Goal: Task Accomplishment & Management: Manage account settings

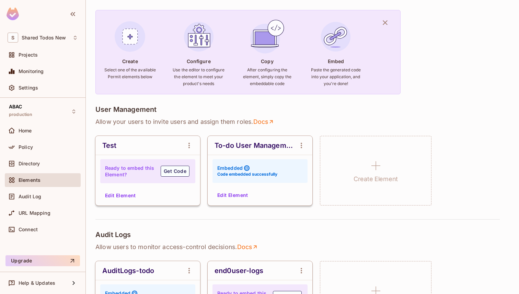
scroll to position [29, 0]
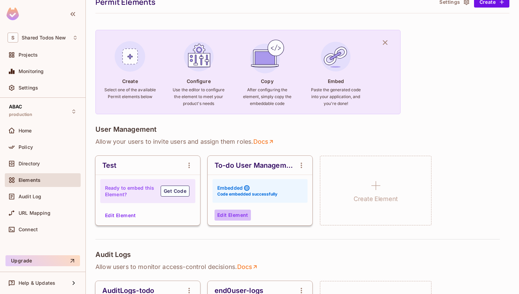
click at [236, 214] on button "Edit Element" at bounding box center [233, 215] width 36 height 11
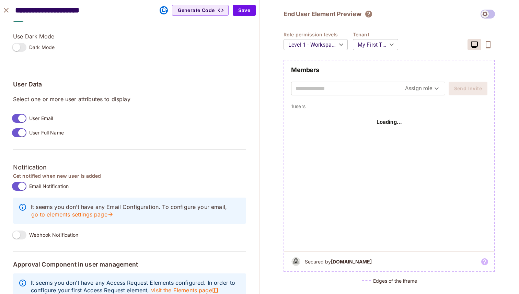
scroll to position [512, 0]
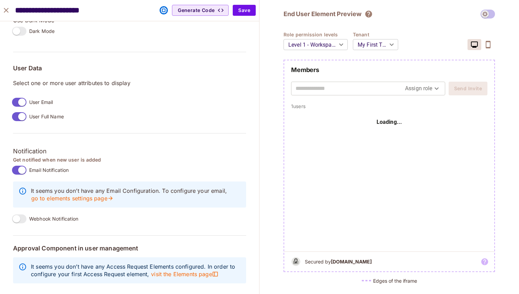
click at [353, 88] on input "text" at bounding box center [351, 88] width 110 height 11
type input "**********"
click at [427, 92] on body "S Shared Todos New Projects Monitoring Settings ABAC production Home Policy Dir…" at bounding box center [259, 147] width 519 height 294
click at [424, 106] on li "Admin" at bounding box center [423, 104] width 54 height 12
type input "*****"
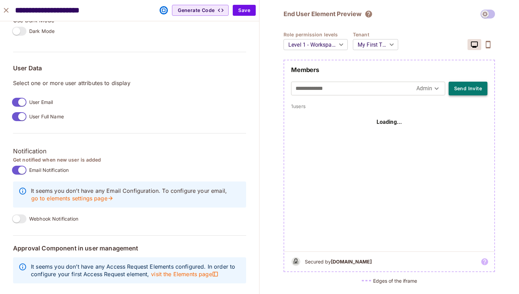
click at [461, 93] on button "Send Invite" at bounding box center [468, 89] width 39 height 14
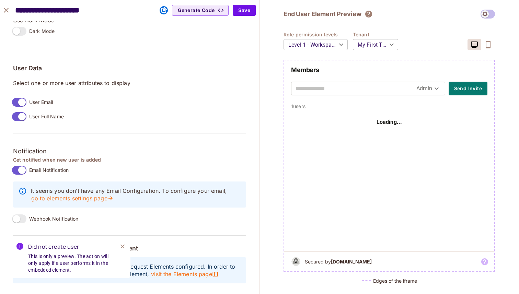
click at [121, 250] on button "Close" at bounding box center [122, 246] width 10 height 10
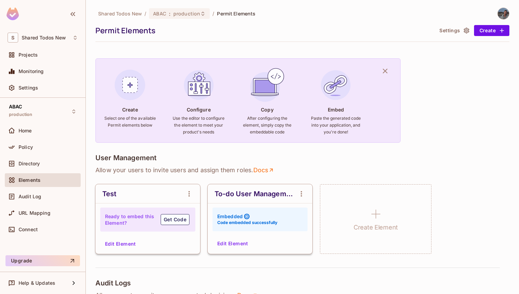
click at [294, 189] on div "To-do User Management" at bounding box center [260, 193] width 105 height 19
click at [243, 217] on div "Embedded" at bounding box center [233, 216] width 32 height 7
click at [238, 242] on button "Edit Element" at bounding box center [233, 243] width 36 height 11
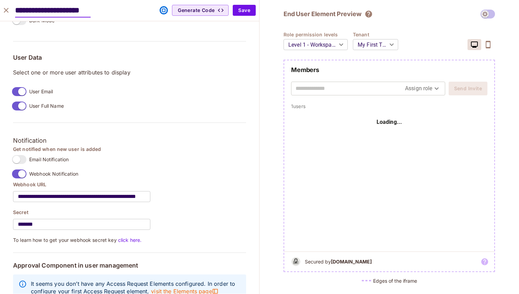
scroll to position [540, 0]
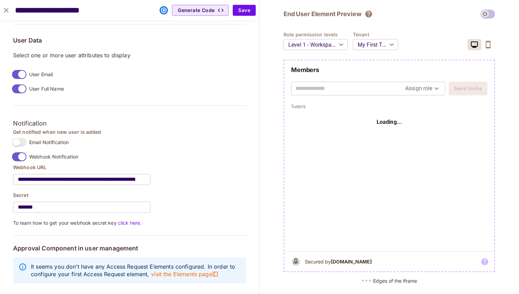
click at [492, 12] on span at bounding box center [488, 14] width 14 height 9
click at [486, 13] on span at bounding box center [488, 14] width 14 height 9
drag, startPoint x: 489, startPoint y: 16, endPoint x: 497, endPoint y: 16, distance: 8.6
click at [497, 16] on div "**********" at bounding box center [390, 147] width 260 height 294
drag, startPoint x: 481, startPoint y: 14, endPoint x: 497, endPoint y: 14, distance: 15.1
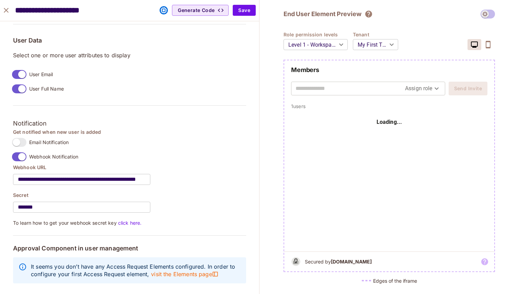
click at [497, 14] on div "**********" at bounding box center [390, 147] width 260 height 294
click at [319, 51] on body "S Shared Todos New Projects Monitoring Settings ABAC production Home Policy Dir…" at bounding box center [259, 147] width 519 height 294
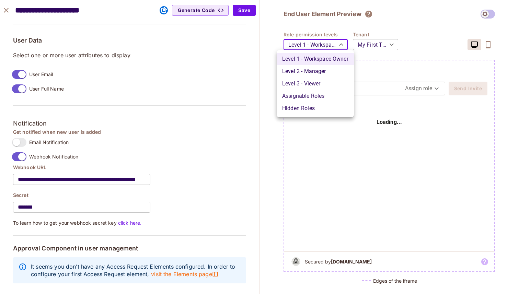
click at [381, 46] on div at bounding box center [259, 147] width 519 height 294
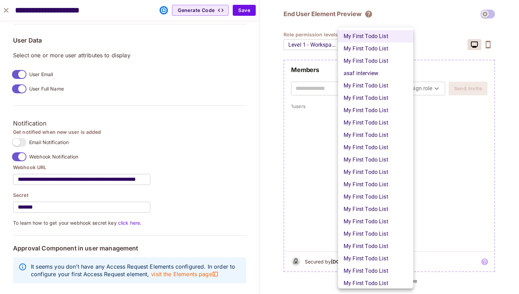
click at [381, 46] on body "S Shared Todos New Projects Monitoring Settings ABAC production Home Policy Dir…" at bounding box center [259, 147] width 519 height 294
click at [421, 32] on div at bounding box center [259, 147] width 519 height 294
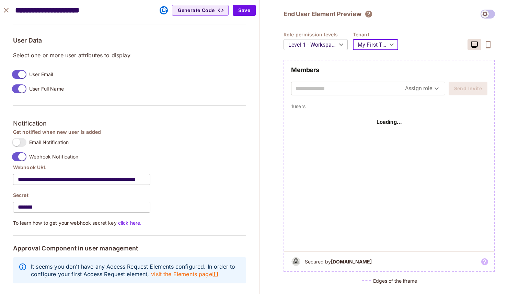
click at [339, 45] on body "S Shared Todos New Projects Monitoring Settings ABAC production Home Policy Dir…" at bounding box center [259, 147] width 519 height 294
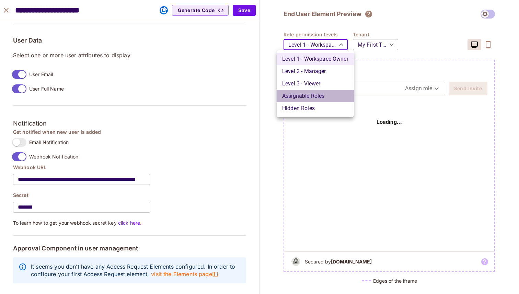
click at [329, 98] on li "Assignable Roles" at bounding box center [315, 96] width 77 height 12
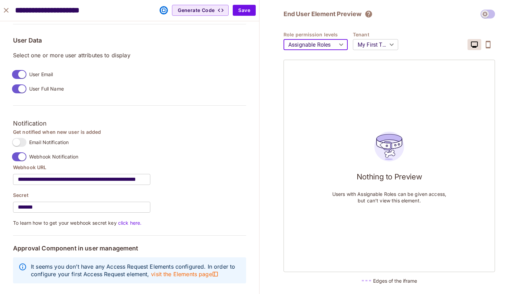
click at [337, 38] on body "S Shared Todos New Projects Monitoring Settings ABAC production Home Policy Dir…" at bounding box center [259, 147] width 519 height 294
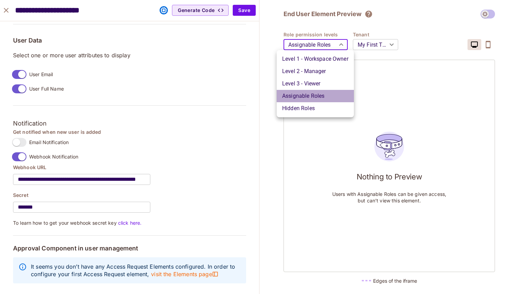
click at [315, 101] on li "Assignable Roles" at bounding box center [315, 96] width 77 height 12
click at [319, 44] on body "S Shared Todos New Projects Monitoring Settings ABAC production Home Policy Dir…" at bounding box center [259, 147] width 519 height 294
click at [305, 78] on li "Level 3 - Viewer" at bounding box center [315, 84] width 77 height 12
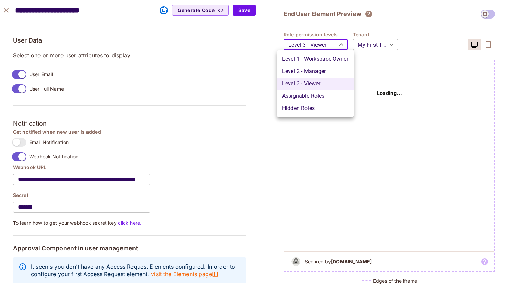
click at [318, 39] on body "S Shared Todos New Projects Monitoring Settings ABAC production Home Policy Dir…" at bounding box center [259, 147] width 519 height 294
click at [309, 68] on li "Level 2 - Manager" at bounding box center [315, 71] width 77 height 12
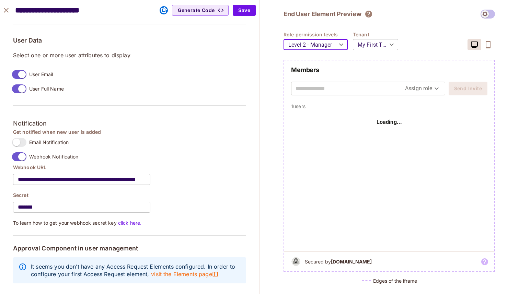
click at [315, 44] on body "S Shared Todos New Projects Monitoring Settings ABAC production Home Policy Dir…" at bounding box center [259, 147] width 519 height 294
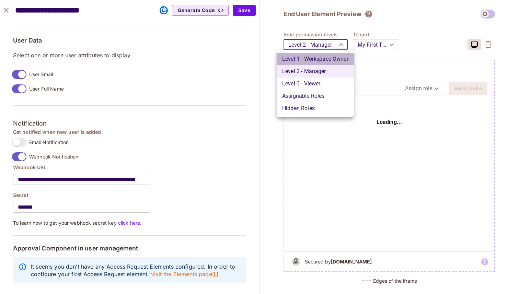
click at [310, 62] on li "Level 1 - Workspace Owner" at bounding box center [315, 59] width 77 height 12
type input "*******"
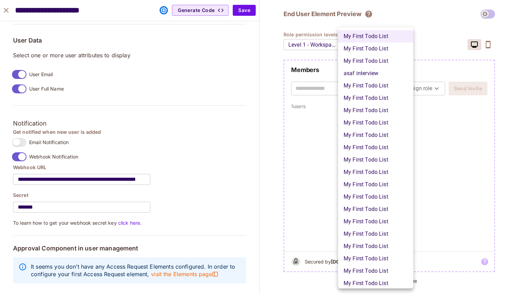
click at [392, 52] on body "S Shared Todos New Projects Monitoring Settings ABAC production Home Policy Dir…" at bounding box center [259, 147] width 519 height 294
click at [376, 70] on li "asaf interview" at bounding box center [375, 73] width 75 height 12
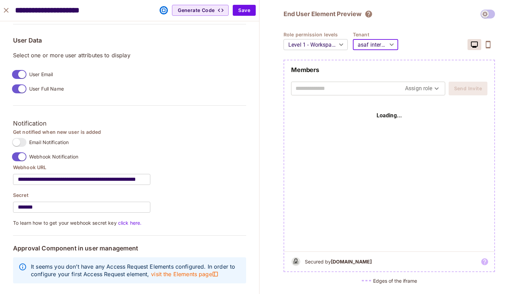
click at [371, 45] on body "S Shared Todos New Projects Monitoring Settings ABAC production Home Policy Dir…" at bounding box center [259, 147] width 519 height 294
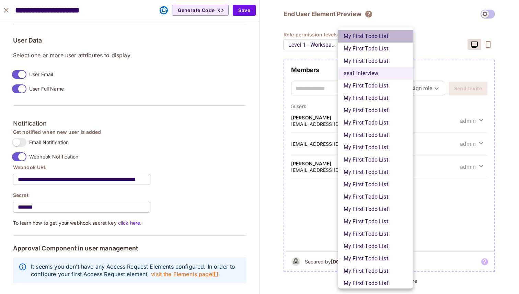
click at [369, 34] on li "My First Todo List" at bounding box center [375, 36] width 75 height 12
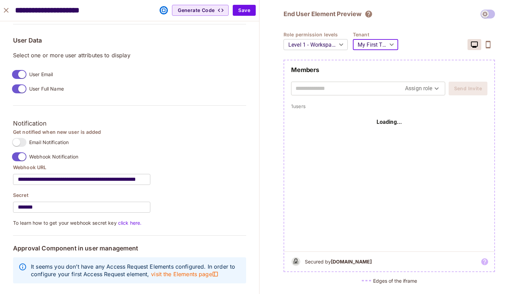
click at [364, 51] on body "S Shared Todos New Projects Monitoring Settings ABAC production Home Policy Dir…" at bounding box center [259, 147] width 519 height 294
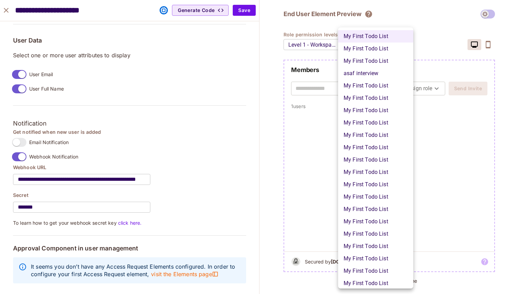
click at [364, 51] on li "My First Todo List" at bounding box center [375, 49] width 75 height 12
type input "**********"
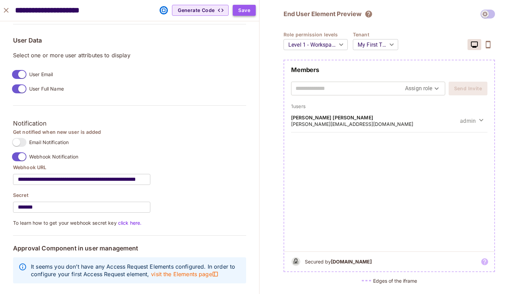
click at [250, 11] on button "Save" at bounding box center [244, 10] width 23 height 11
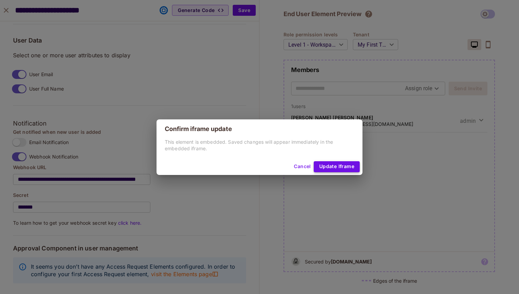
click at [332, 168] on button "Update Iframe" at bounding box center [337, 166] width 46 height 11
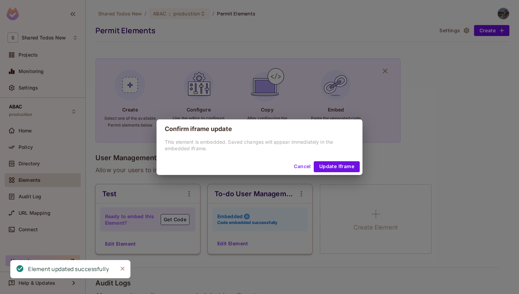
scroll to position [488, 0]
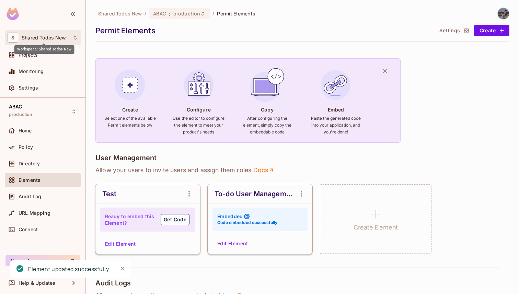
click at [55, 39] on span "Shared Todos New" at bounding box center [44, 37] width 44 height 5
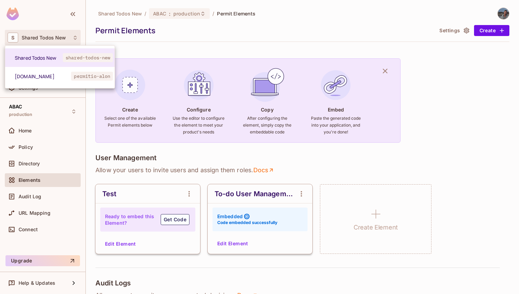
click at [94, 36] on div at bounding box center [259, 147] width 519 height 294
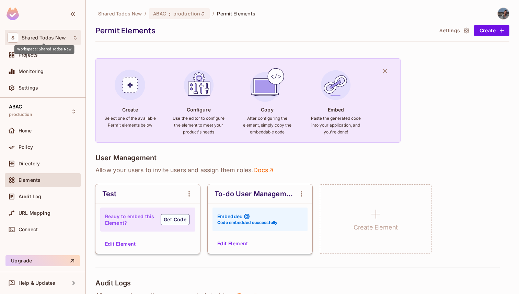
click at [41, 37] on span "Shared Todos New" at bounding box center [44, 37] width 44 height 5
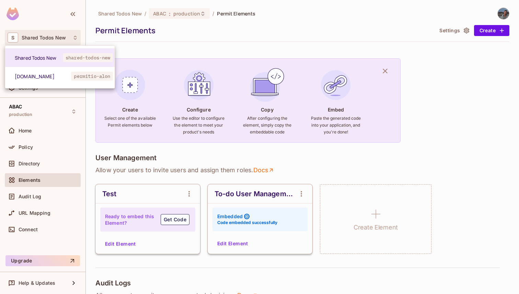
click at [95, 34] on div at bounding box center [259, 147] width 519 height 294
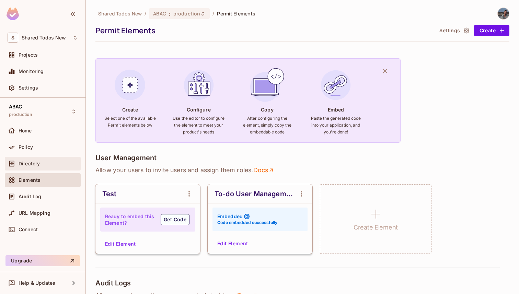
click at [28, 160] on div "Directory" at bounding box center [43, 164] width 70 height 8
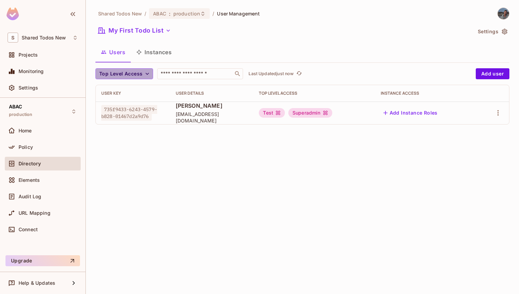
click at [146, 72] on icon "button" at bounding box center [147, 73] width 7 height 7
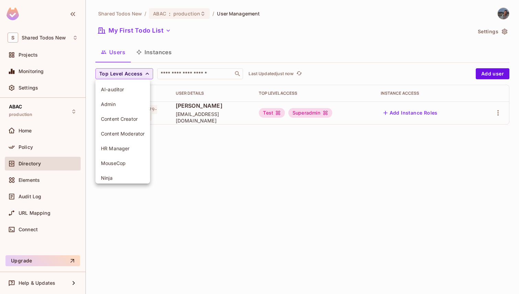
click at [197, 58] on div at bounding box center [259, 147] width 519 height 294
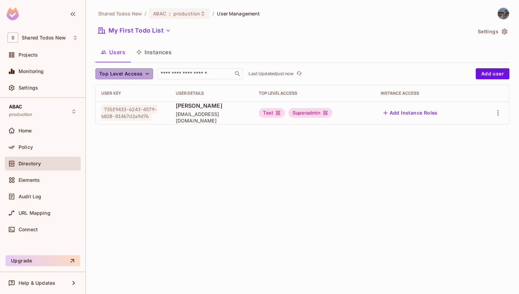
click at [132, 69] on button "Top Level Access" at bounding box center [124, 73] width 58 height 11
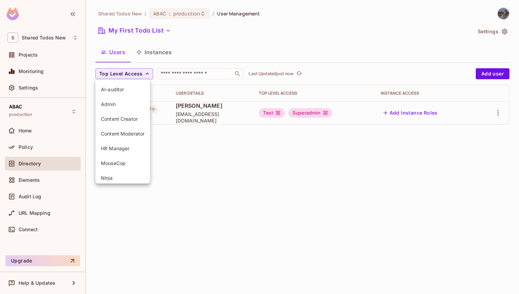
click at [210, 55] on div at bounding box center [259, 147] width 519 height 294
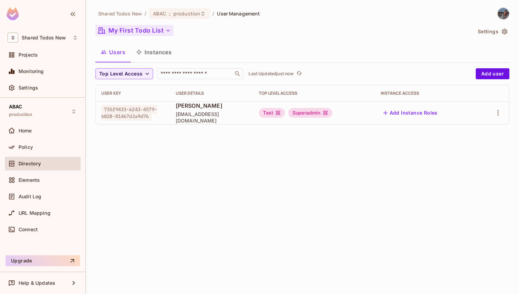
click at [157, 31] on button "My First Todo List" at bounding box center [134, 30] width 78 height 11
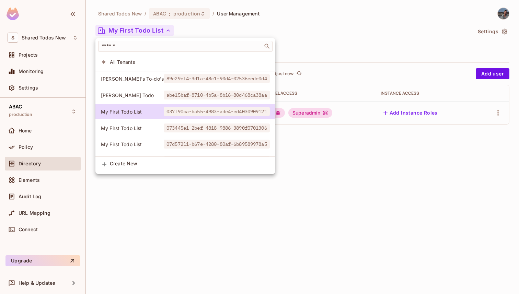
click at [123, 59] on span "All Tenants" at bounding box center [190, 62] width 160 height 7
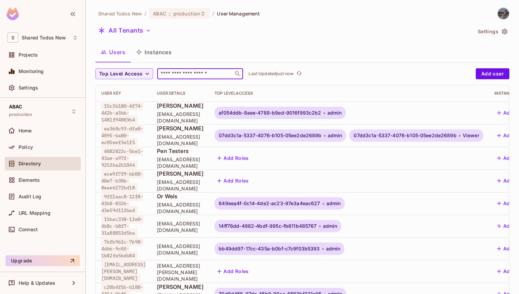
click at [181, 75] on input "text" at bounding box center [195, 73] width 72 height 7
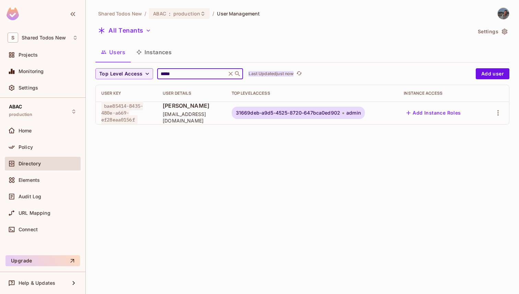
type input "*****"
click at [292, 72] on p "Last Updated just now" at bounding box center [271, 73] width 45 height 5
click at [24, 182] on span "Elements" at bounding box center [29, 180] width 21 height 5
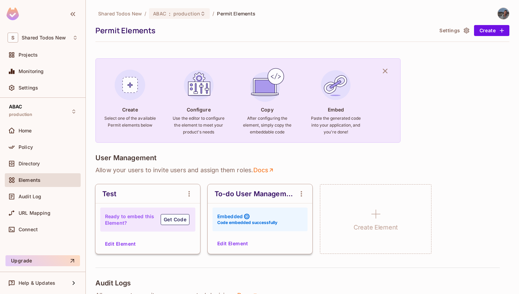
click at [238, 246] on button "Edit Element" at bounding box center [233, 243] width 36 height 11
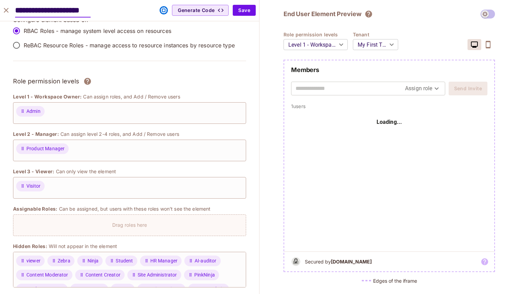
scroll to position [16, 0]
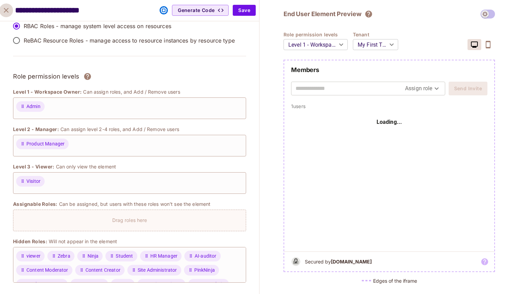
click at [9, 15] on button "close" at bounding box center [6, 10] width 14 height 14
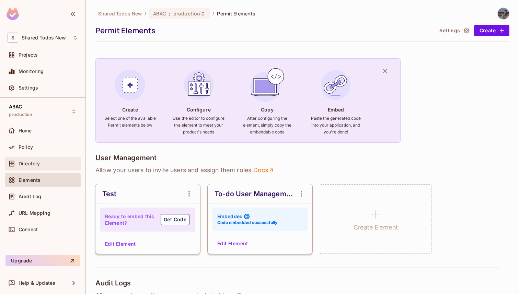
click at [50, 160] on div "Directory" at bounding box center [43, 164] width 70 height 8
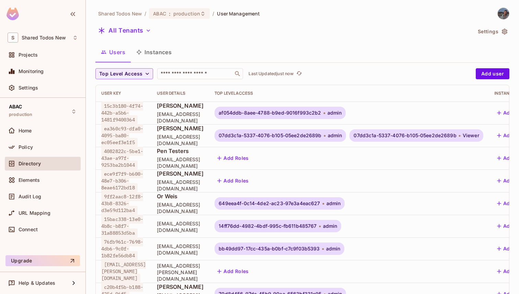
click at [191, 186] on span "[EMAIL_ADDRESS][DOMAIN_NAME]" at bounding box center [180, 185] width 47 height 13
drag, startPoint x: 191, startPoint y: 186, endPoint x: 183, endPoint y: 168, distance: 19.2
click at [184, 170] on td "Raz Cohen raz@permit.io" at bounding box center [180, 181] width 58 height 23
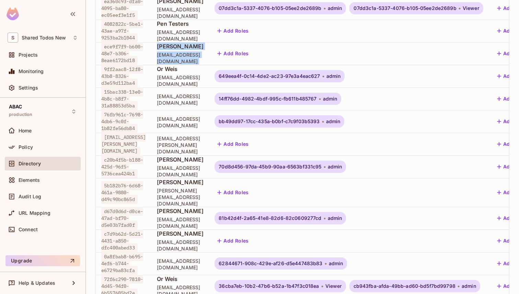
scroll to position [129, 0]
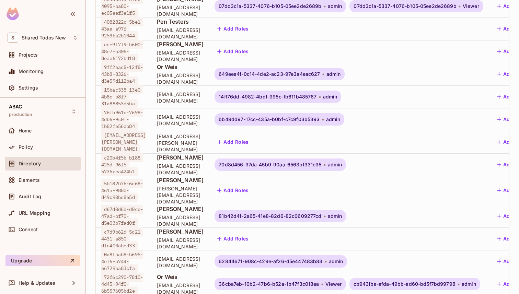
click at [200, 206] on span "[PERSON_NAME]" at bounding box center [180, 209] width 47 height 8
drag, startPoint x: 200, startPoint y: 206, endPoint x: 201, endPoint y: 215, distance: 9.0
click at [201, 215] on div "Raz Cohen raz@permit.io" at bounding box center [180, 216] width 47 height 22
click at [201, 214] on span "[EMAIL_ADDRESS][DOMAIN_NAME]" at bounding box center [180, 220] width 47 height 13
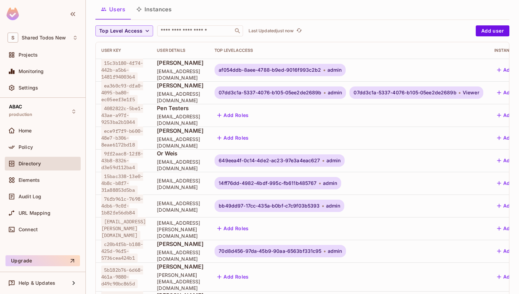
scroll to position [0, 0]
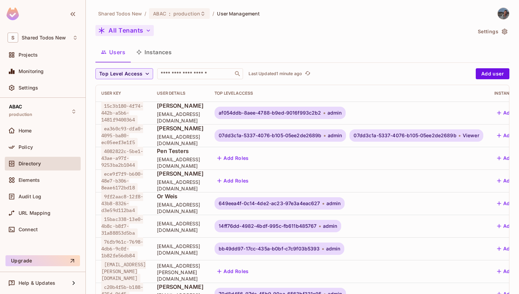
click at [140, 30] on button "All Tenants" at bounding box center [124, 30] width 58 height 11
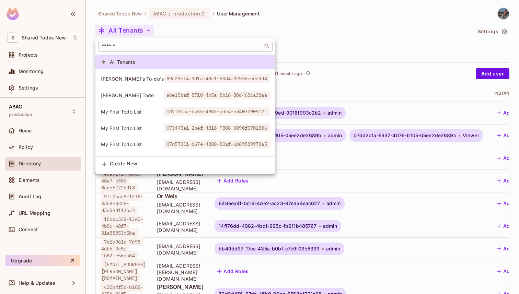
click at [143, 43] on div "​" at bounding box center [185, 46] width 174 height 11
paste input "********"
type input "********"
click at [157, 104] on div "Filip's To-do's 89e29ef4-3d1a-48c1-90d4-02536eede0d4 Gabriel's Todo abe15baf-87…" at bounding box center [185, 114] width 180 height 86
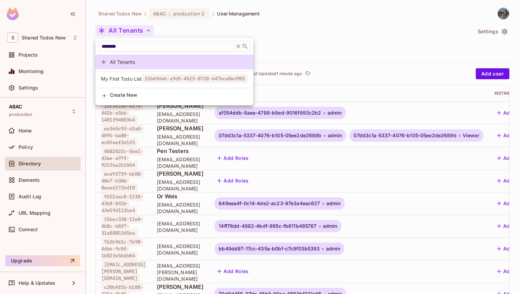
click at [150, 76] on span "31669deb-a9d5-4525-8720-647bca0ed902" at bounding box center [195, 78] width 106 height 9
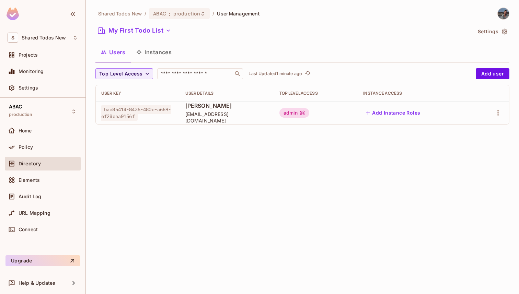
click at [283, 114] on div "admin" at bounding box center [295, 113] width 30 height 10
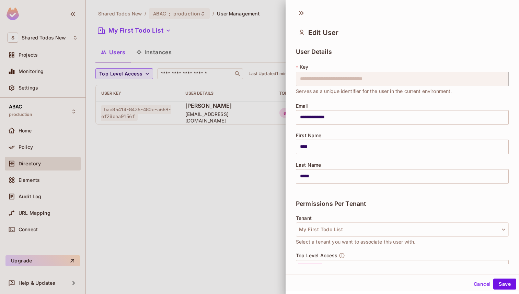
click at [254, 129] on div at bounding box center [259, 147] width 519 height 294
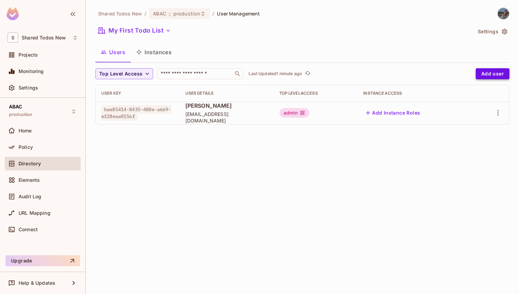
click at [480, 70] on button "Add user" at bounding box center [493, 73] width 34 height 11
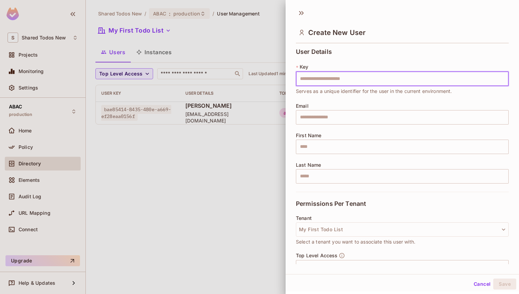
click at [365, 80] on input "text" at bounding box center [402, 79] width 213 height 14
type input "**********"
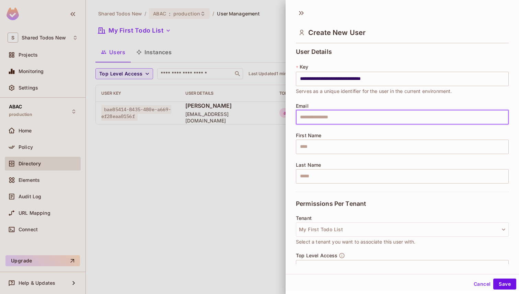
click at [335, 117] on input "text" at bounding box center [402, 117] width 213 height 14
type input "**********"
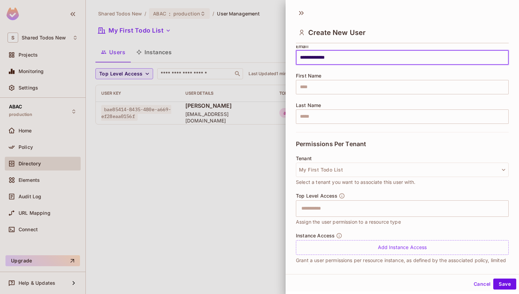
scroll to position [70, 0]
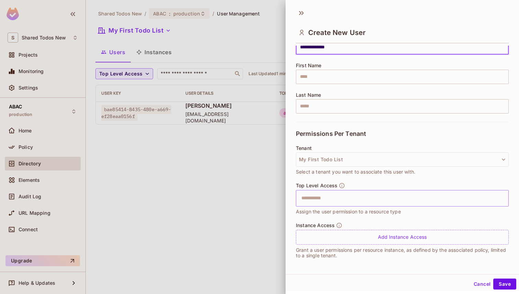
click at [336, 201] on input "text" at bounding box center [396, 199] width 198 height 14
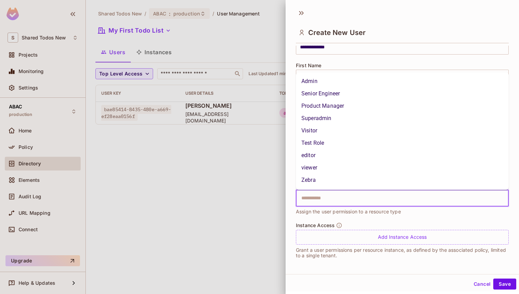
click at [336, 199] on input "text" at bounding box center [396, 199] width 198 height 14
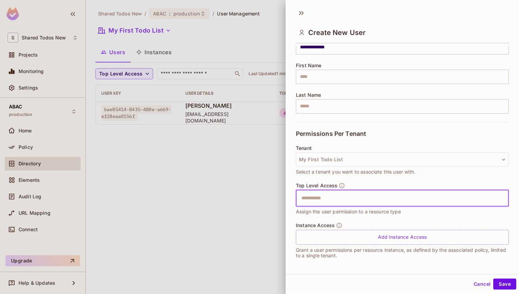
click at [336, 199] on input "text" at bounding box center [396, 199] width 198 height 14
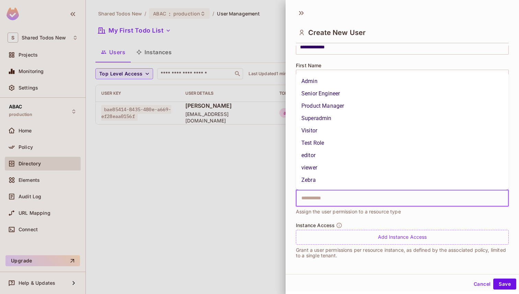
click at [325, 82] on li "Admin" at bounding box center [402, 81] width 213 height 12
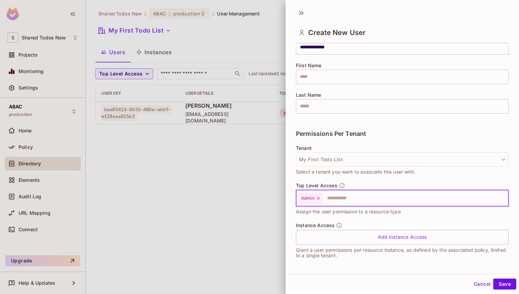
click at [368, 193] on input "text" at bounding box center [409, 199] width 172 height 14
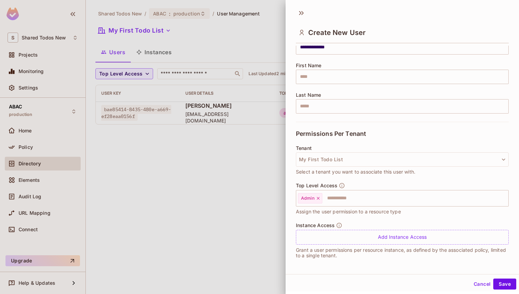
click at [373, 223] on div "Instance Access Add Instance Access" at bounding box center [402, 234] width 213 height 22
click at [497, 283] on button "Save" at bounding box center [505, 284] width 23 height 11
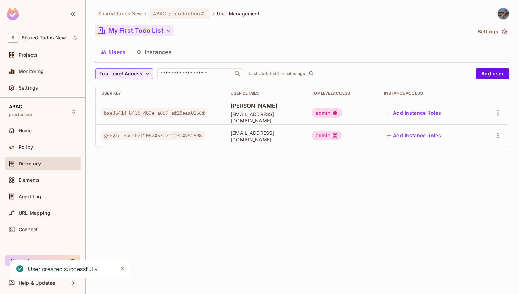
click at [147, 32] on button "My First Todo List" at bounding box center [134, 30] width 78 height 11
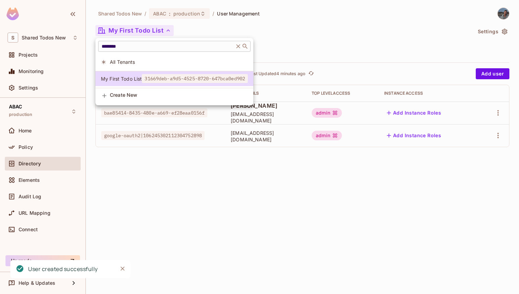
click at [166, 45] on input "********" at bounding box center [166, 46] width 132 height 7
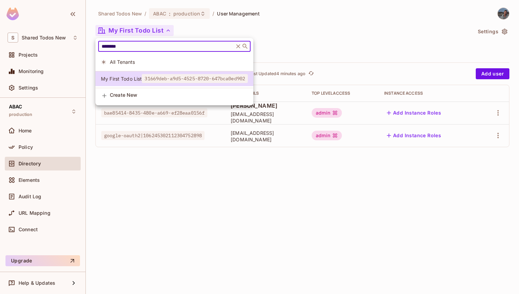
click at [166, 45] on input "********" at bounding box center [166, 46] width 132 height 7
paste input "**********"
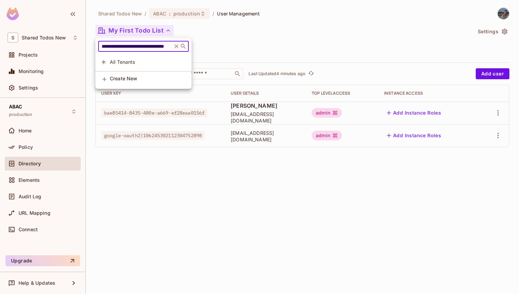
scroll to position [0, 0]
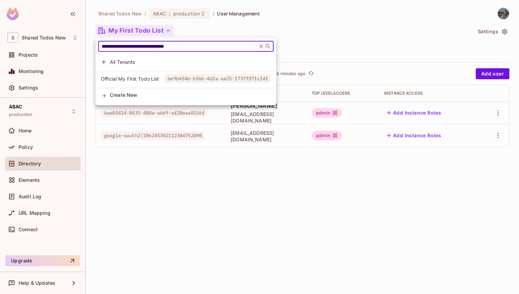
type input "**********"
click at [150, 79] on span "Official My First Todo List" at bounding box center [133, 79] width 64 height 7
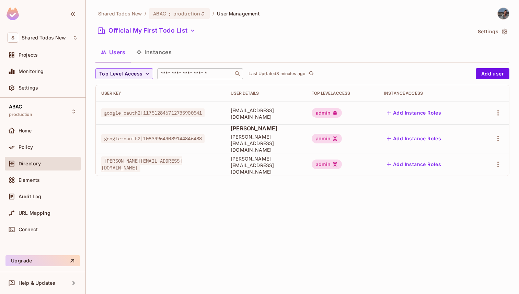
click at [196, 76] on input "text" at bounding box center [195, 73] width 72 height 7
paste input "**********"
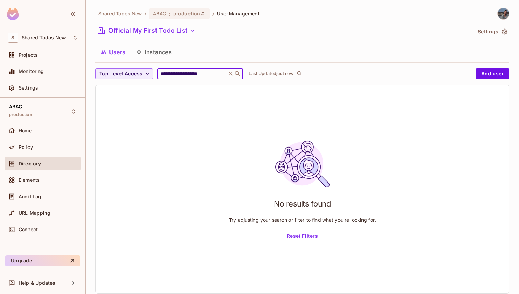
type input "**********"
click at [231, 74] on icon at bounding box center [230, 73] width 7 height 7
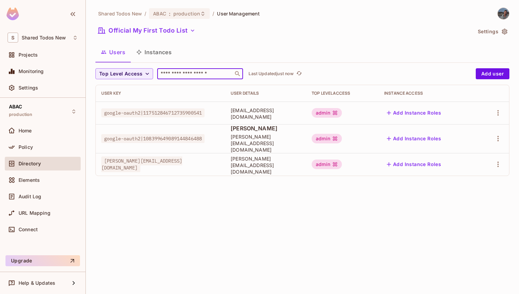
click at [197, 73] on input "text" at bounding box center [195, 73] width 72 height 7
paste input "**********"
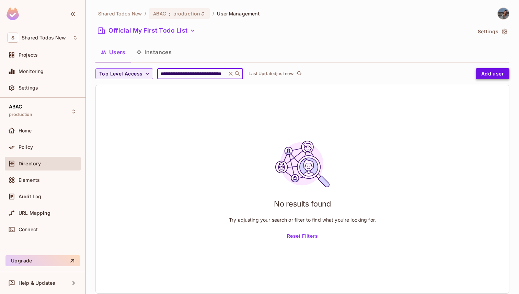
type input "**********"
click at [494, 75] on button "Add user" at bounding box center [493, 73] width 34 height 11
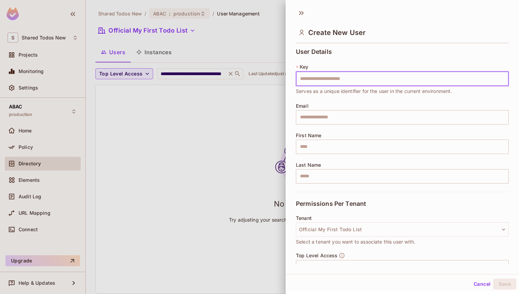
click at [366, 78] on input "text" at bounding box center [402, 79] width 213 height 14
type input "**********"
click at [319, 115] on input "text" at bounding box center [402, 117] width 213 height 14
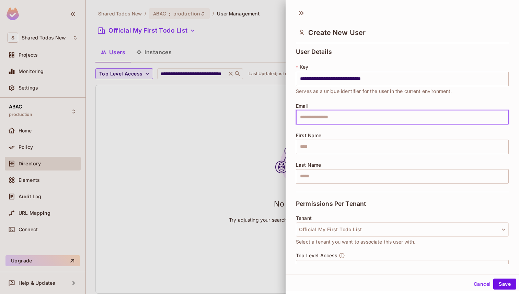
type input "**********"
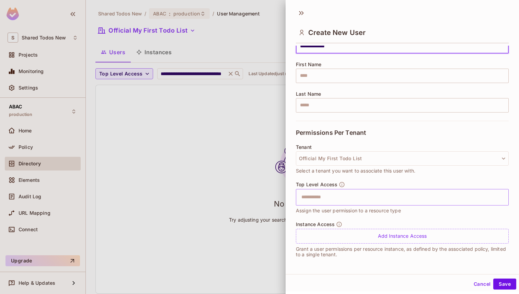
click at [333, 198] on input "text" at bounding box center [396, 198] width 198 height 14
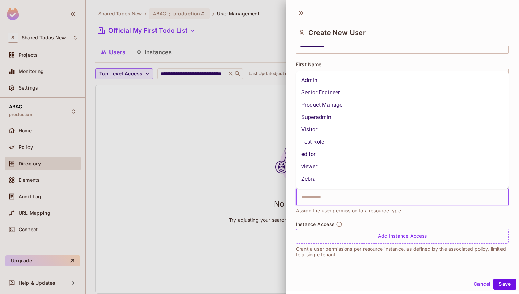
click at [334, 81] on li "Admin" at bounding box center [402, 80] width 213 height 12
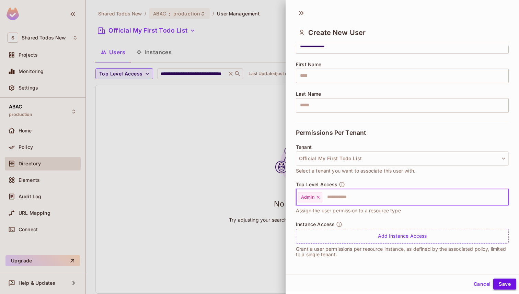
click at [503, 284] on button "Save" at bounding box center [505, 284] width 23 height 11
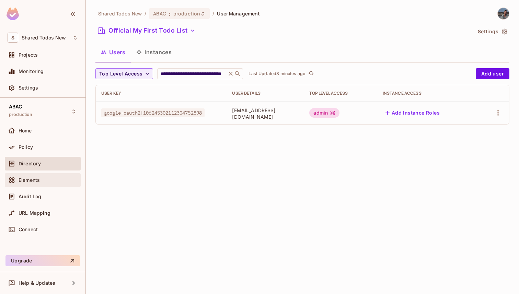
click at [27, 183] on span "Elements" at bounding box center [29, 180] width 21 height 5
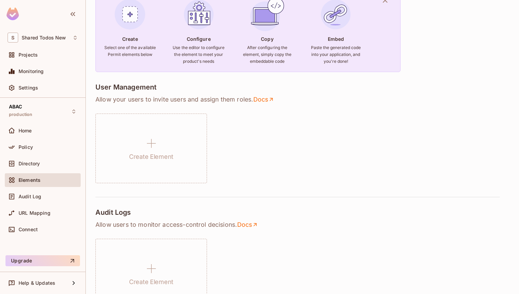
scroll to position [81, 0]
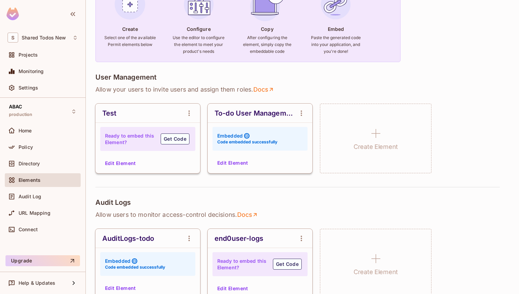
click at [242, 165] on button "Edit Element" at bounding box center [233, 163] width 36 height 11
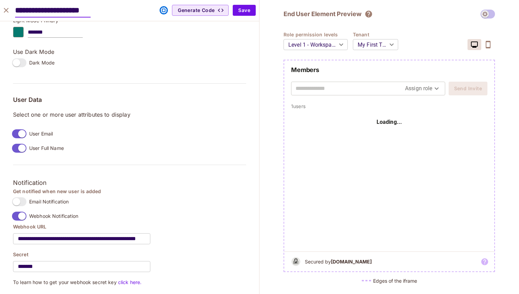
scroll to position [540, 0]
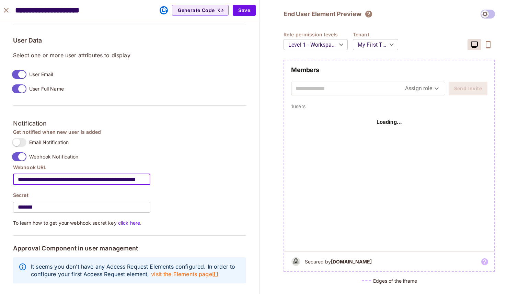
click at [73, 181] on input "**********" at bounding box center [81, 179] width 137 height 19
click at [85, 185] on input "**********" at bounding box center [81, 179] width 137 height 19
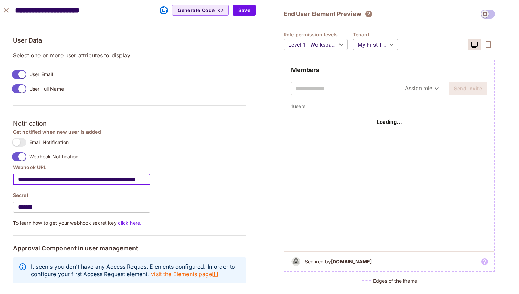
click at [85, 185] on input "**********" at bounding box center [81, 179] width 137 height 19
paste input "text"
type input "**********"
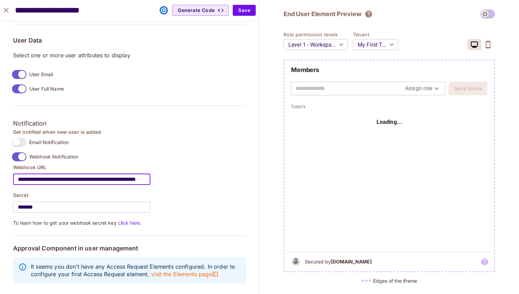
scroll to position [0, 0]
click at [248, 17] on div "**********" at bounding box center [129, 10] width 259 height 21
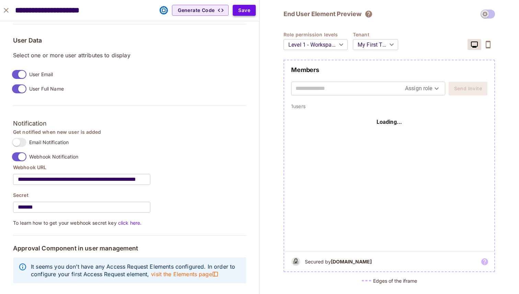
click at [248, 13] on button "Save" at bounding box center [244, 10] width 23 height 11
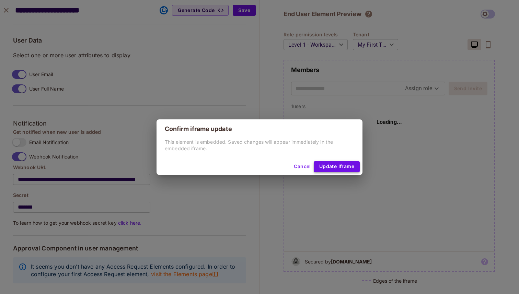
click at [335, 170] on button "Update Iframe" at bounding box center [337, 166] width 46 height 11
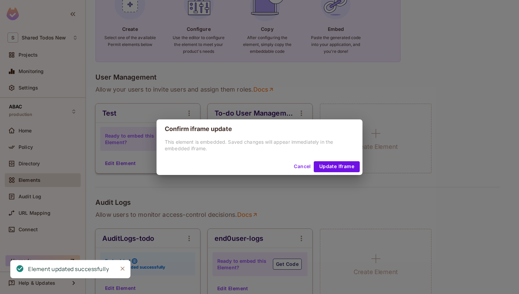
scroll to position [488, 0]
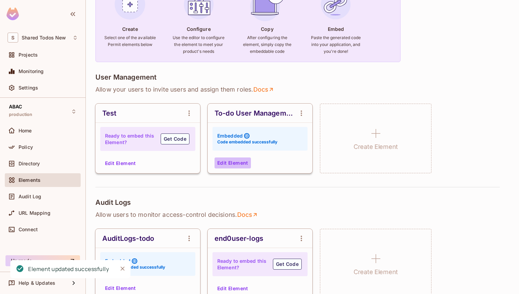
click at [246, 165] on button "Edit Element" at bounding box center [233, 163] width 36 height 11
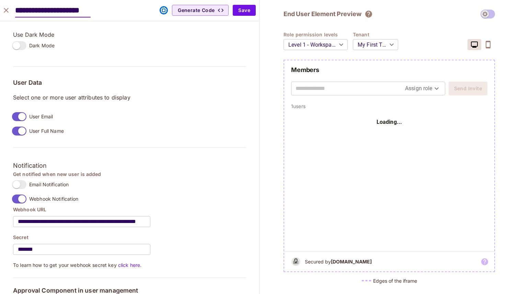
scroll to position [540, 0]
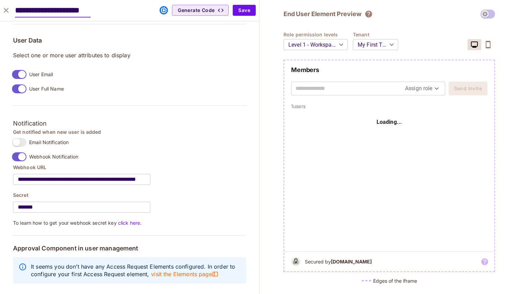
click at [30, 147] on label "Email Notification" at bounding box center [38, 142] width 59 height 14
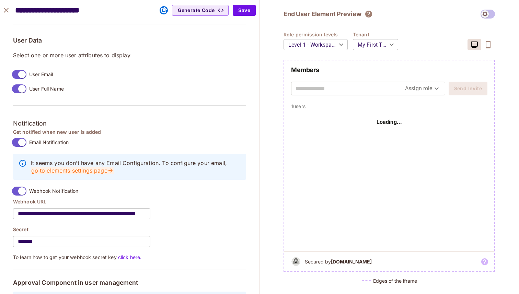
click at [62, 170] on link "go to elements settings page" at bounding box center [72, 171] width 83 height 8
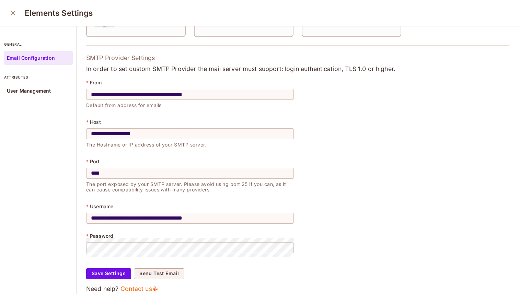
scroll to position [145, 0]
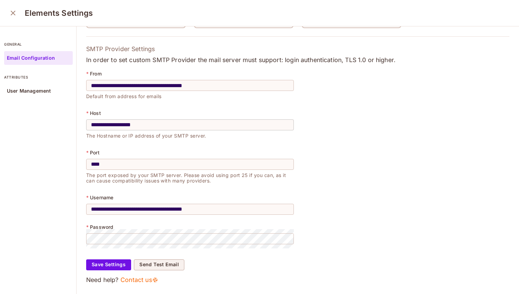
click at [137, 127] on input "**********" at bounding box center [190, 124] width 208 height 19
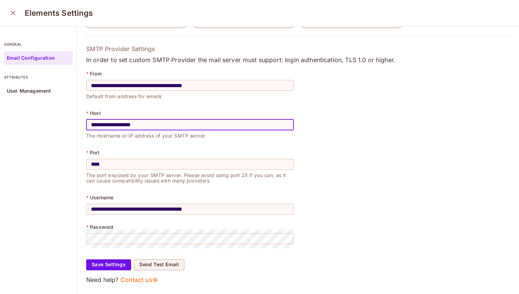
click at [137, 127] on input "**********" at bounding box center [190, 124] width 208 height 19
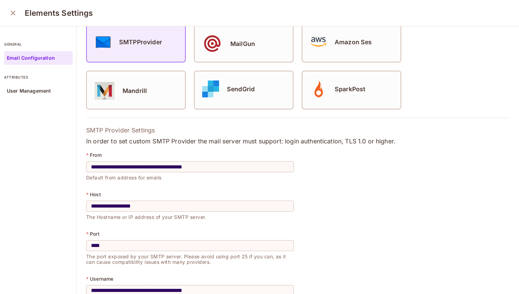
scroll to position [145, 0]
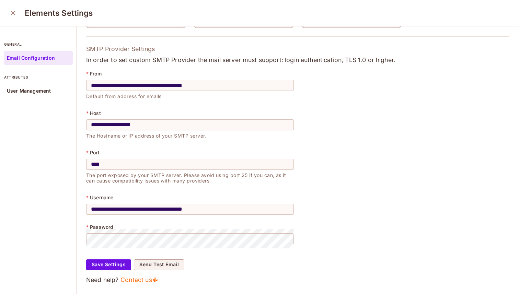
click at [29, 78] on p "attributes" at bounding box center [38, 77] width 69 height 5
click at [29, 90] on p "User Management" at bounding box center [29, 90] width 44 height 5
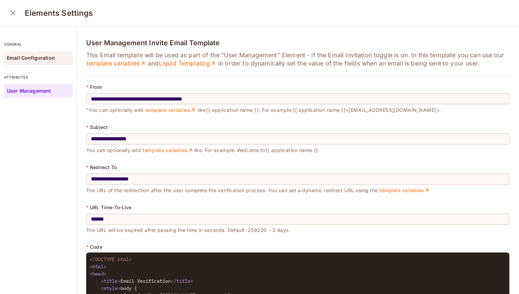
click at [39, 59] on p "Email Configuration" at bounding box center [31, 57] width 48 height 5
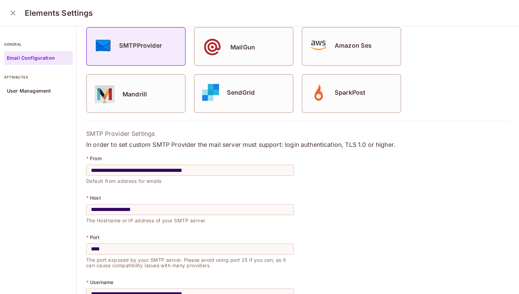
scroll to position [145, 0]
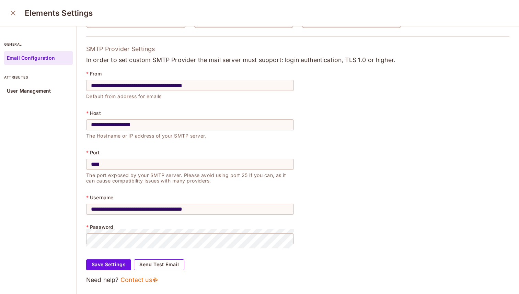
click at [168, 265] on button "Send Test Email" at bounding box center [159, 265] width 50 height 11
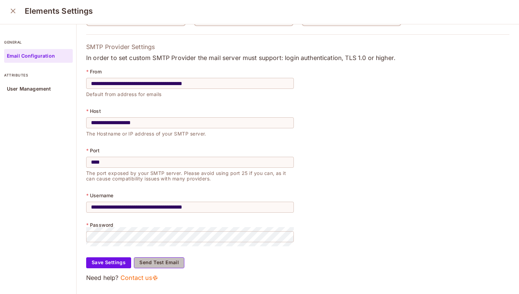
click at [163, 266] on button "Send Test Email" at bounding box center [159, 263] width 50 height 11
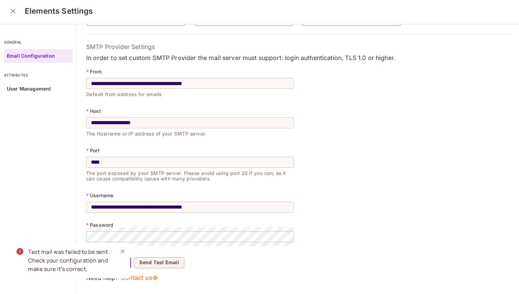
drag, startPoint x: 30, startPoint y: 251, endPoint x: 98, endPoint y: 271, distance: 71.0
click at [98, 272] on div "Test mail was failed to be sent. Check your configuration and make sure it’s co…" at bounding box center [70, 261] width 84 height 26
click at [61, 260] on div "Test mail was failed to be sent. Check your configuration and make sure it’s co…" at bounding box center [70, 261] width 84 height 26
click at [60, 260] on div "Test mail was failed to be sent. Check your configuration and make sure it’s co…" at bounding box center [70, 261] width 84 height 26
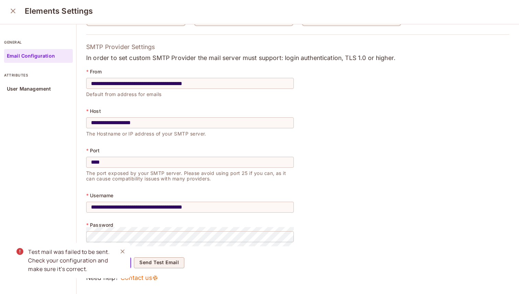
click at [60, 260] on div "Test mail was failed to be sent. Check your configuration and make sure it’s co…" at bounding box center [70, 261] width 84 height 26
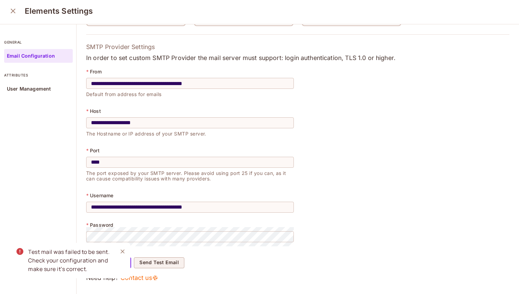
click at [60, 260] on div "Test mail was failed to be sent. Check your configuration and make sure it’s co…" at bounding box center [70, 261] width 84 height 26
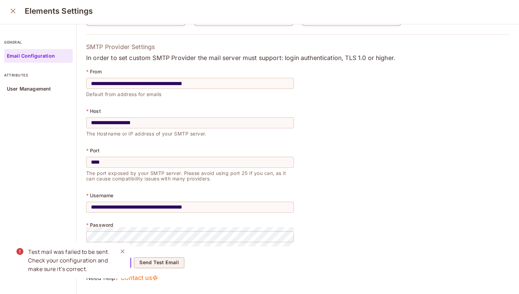
click at [60, 260] on div "Test mail was failed to be sent. Check your configuration and make sure it’s co…" at bounding box center [70, 261] width 84 height 26
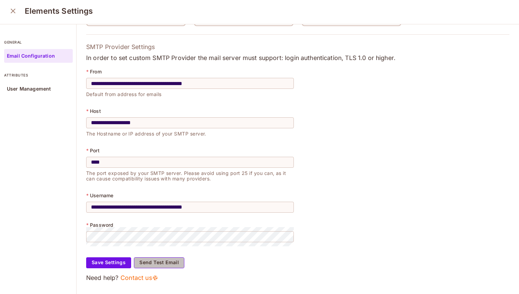
click at [149, 267] on button "Send Test Email" at bounding box center [159, 263] width 50 height 11
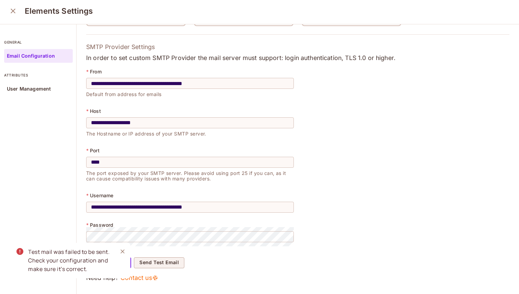
drag, startPoint x: 32, startPoint y: 255, endPoint x: 68, endPoint y: 252, distance: 36.2
click at [67, 252] on div "Test mail was failed to be sent. Check your configuration and make sure it’s co…" at bounding box center [70, 261] width 84 height 26
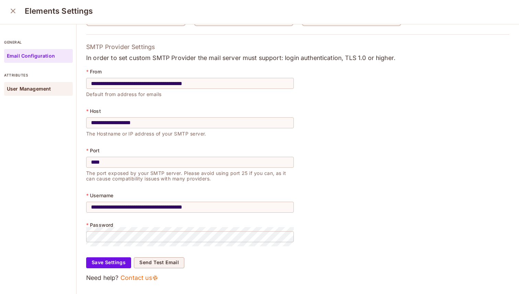
click at [49, 92] on div "User Management" at bounding box center [38, 89] width 69 height 14
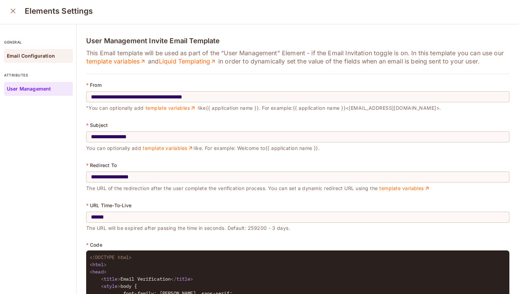
click at [61, 62] on div "Email Configuration" at bounding box center [38, 56] width 69 height 14
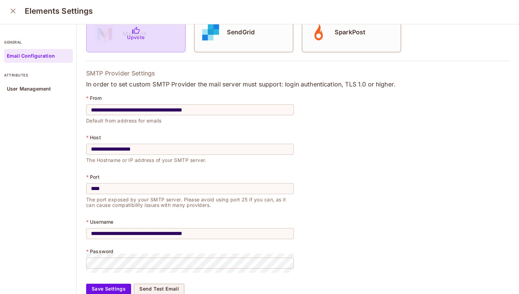
scroll to position [145, 0]
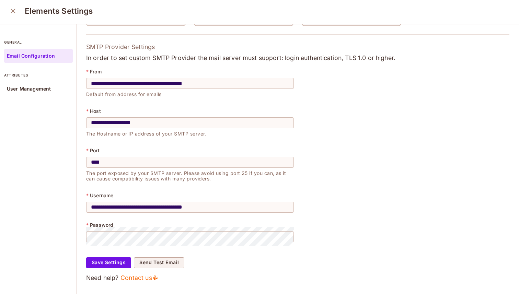
click at [155, 255] on div "Save Settings Send Test Email" at bounding box center [297, 258] width 423 height 19
click at [155, 260] on button "Send Test Email" at bounding box center [159, 263] width 50 height 11
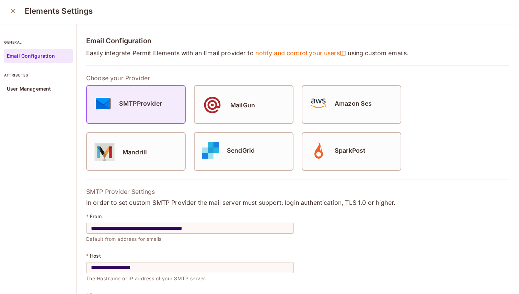
scroll to position [145, 0]
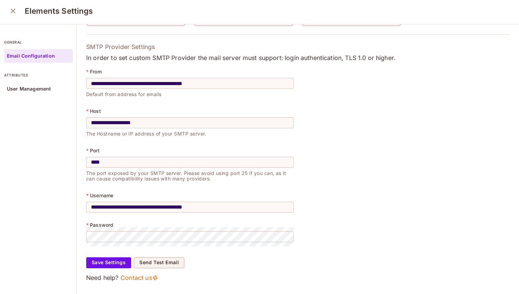
click at [14, 12] on icon "close" at bounding box center [13, 11] width 5 height 5
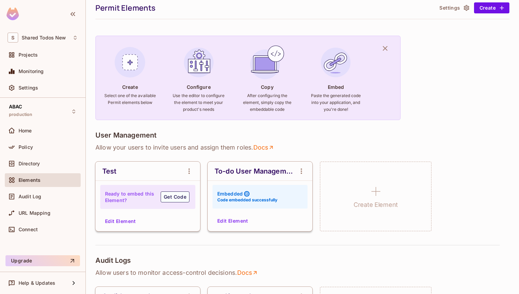
scroll to position [38, 0]
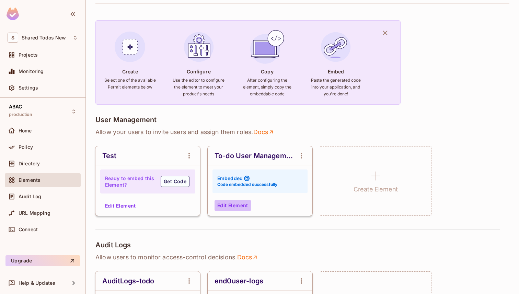
click at [241, 204] on button "Edit Element" at bounding box center [233, 205] width 36 height 11
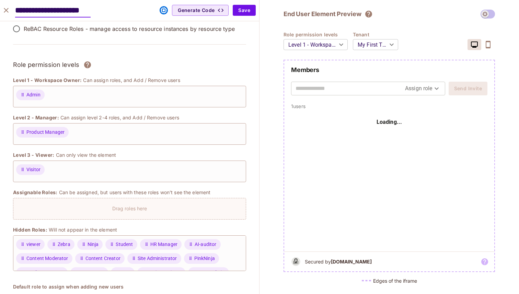
scroll to position [31, 0]
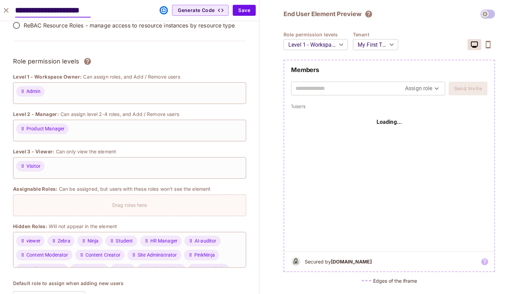
click at [8, 9] on icon "close" at bounding box center [6, 10] width 8 height 8
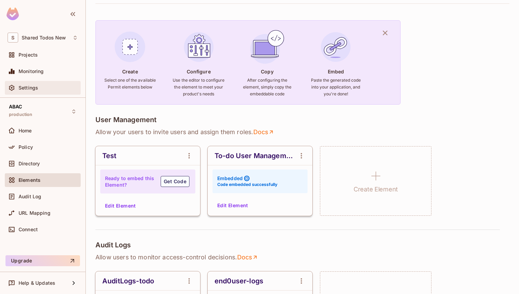
click at [49, 90] on div "Settings" at bounding box center [48, 87] width 59 height 5
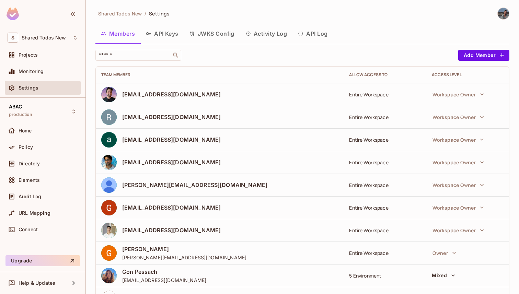
click at [311, 36] on button "API Log" at bounding box center [313, 33] width 41 height 17
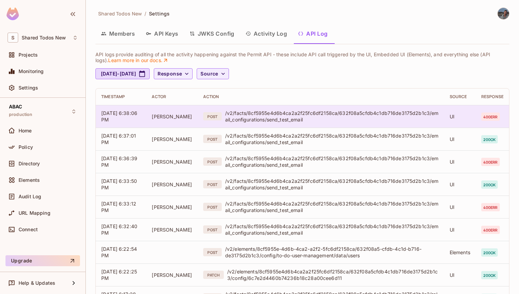
click at [460, 118] on td "UI" at bounding box center [460, 116] width 32 height 23
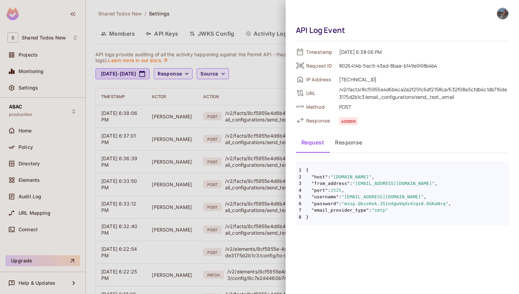
click at [284, 24] on div at bounding box center [259, 147] width 519 height 294
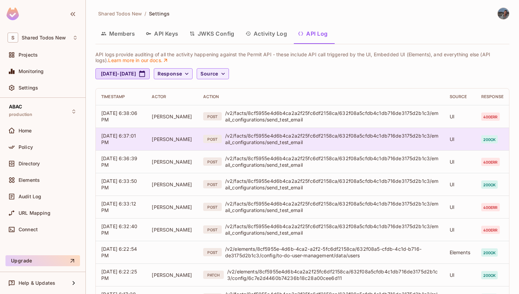
click at [481, 139] on td "200 ok" at bounding box center [492, 139] width 33 height 23
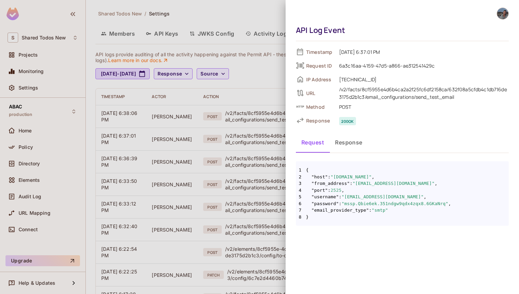
click at [280, 18] on div at bounding box center [259, 147] width 519 height 294
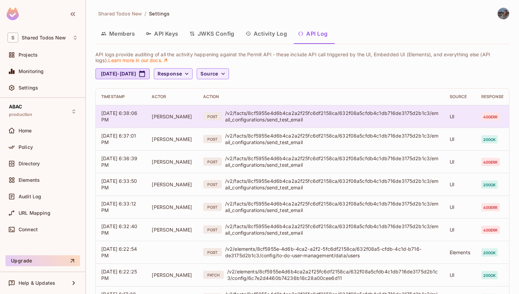
click at [485, 124] on td "400 err" at bounding box center [492, 116] width 33 height 23
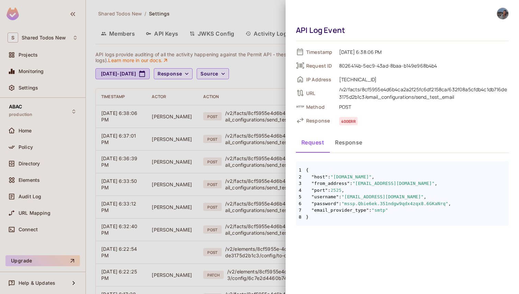
click at [352, 136] on button "Response" at bounding box center [349, 142] width 38 height 17
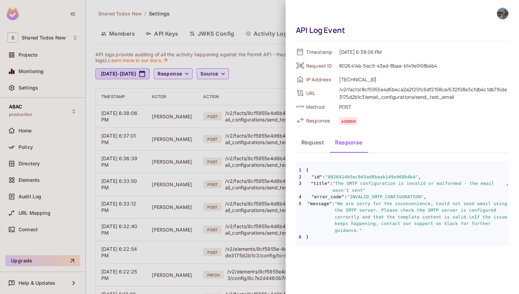
click at [237, 26] on div at bounding box center [259, 147] width 519 height 294
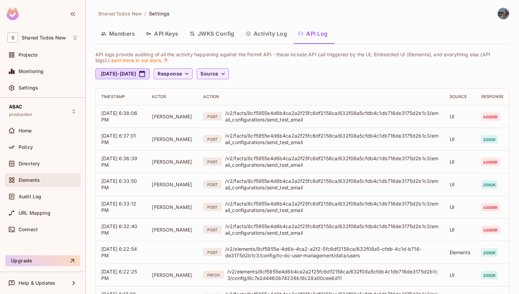
click at [49, 181] on div "Elements" at bounding box center [48, 180] width 59 height 5
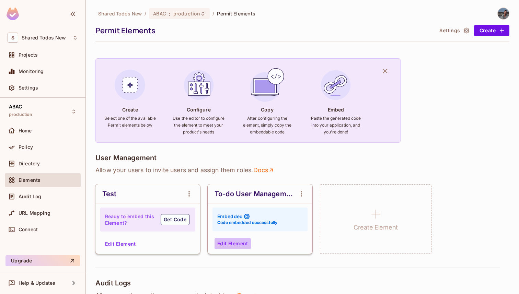
click at [232, 246] on button "Edit Element" at bounding box center [233, 243] width 36 height 11
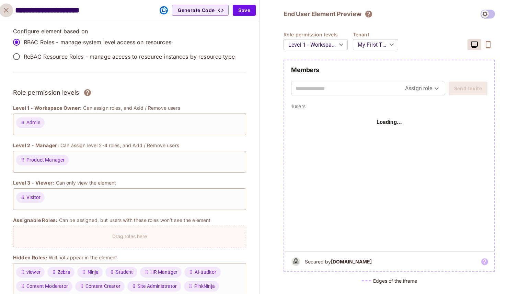
click at [7, 14] on icon "close" at bounding box center [6, 10] width 8 height 8
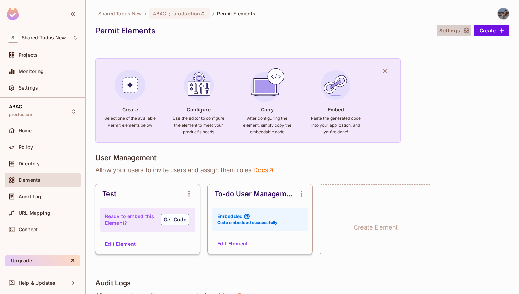
click at [454, 30] on button "Settings" at bounding box center [454, 30] width 34 height 11
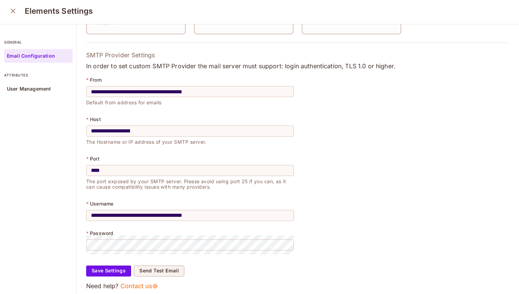
scroll to position [134, 0]
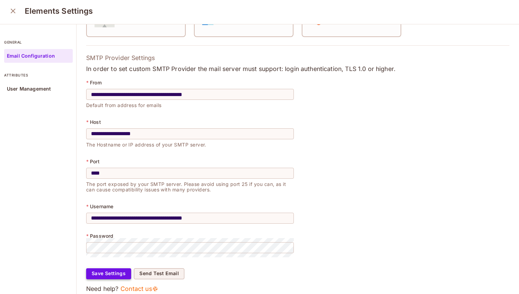
click at [110, 275] on button "Save Settings" at bounding box center [108, 274] width 45 height 11
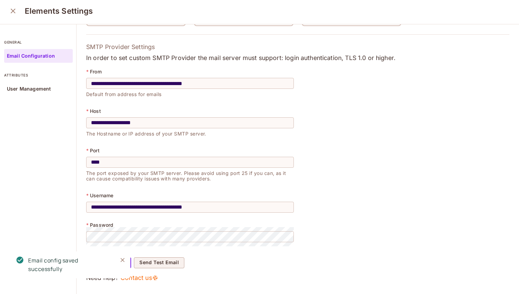
click at [126, 261] on button "Close" at bounding box center [122, 260] width 10 height 10
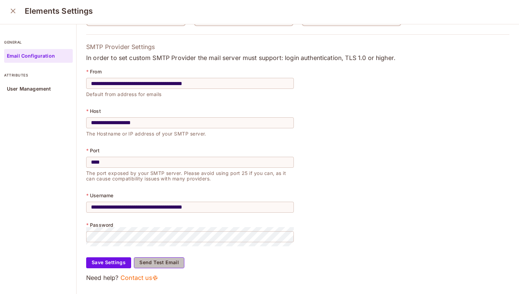
click at [138, 261] on button "Send Test Email" at bounding box center [159, 263] width 50 height 11
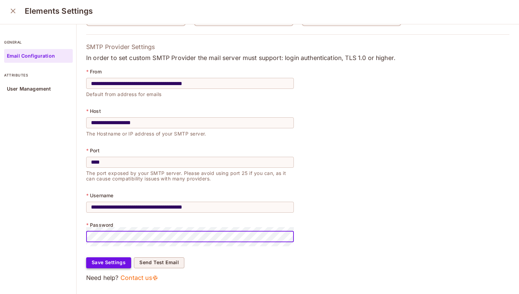
click at [112, 263] on button "Save Settings" at bounding box center [108, 263] width 45 height 11
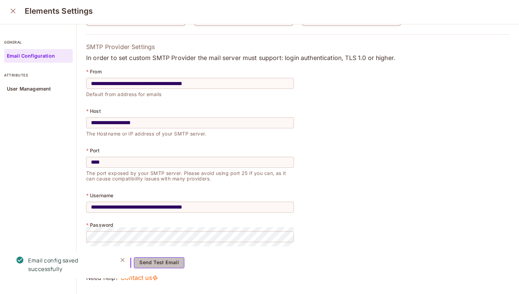
click at [169, 265] on button "Send Test Email" at bounding box center [159, 263] width 50 height 11
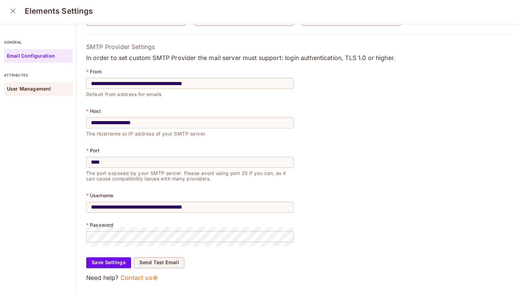
click at [41, 88] on p "User Management" at bounding box center [29, 88] width 44 height 5
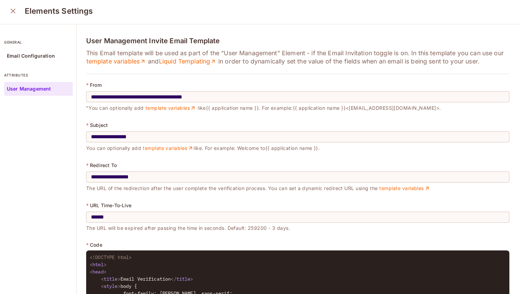
click at [15, 14] on icon "close" at bounding box center [13, 11] width 8 height 8
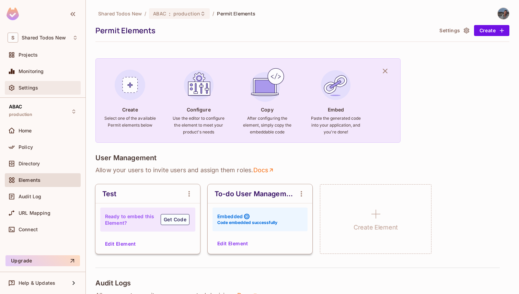
click at [44, 83] on div "Settings" at bounding box center [43, 88] width 76 height 14
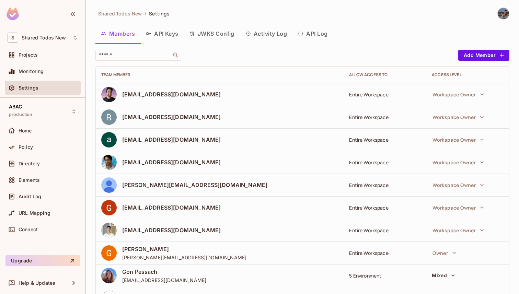
click at [314, 38] on button "API Log" at bounding box center [313, 33] width 41 height 17
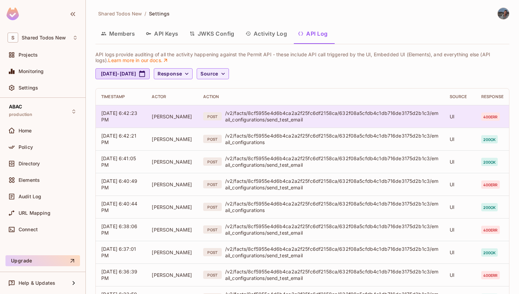
click at [461, 117] on td "UI" at bounding box center [460, 116] width 32 height 23
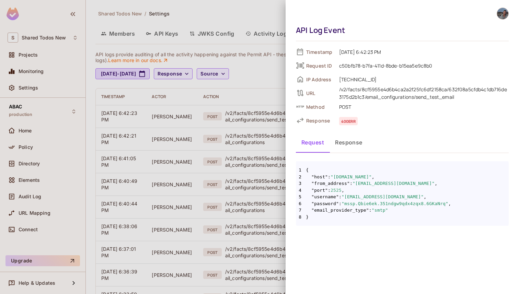
click at [348, 149] on button "Response" at bounding box center [349, 142] width 38 height 17
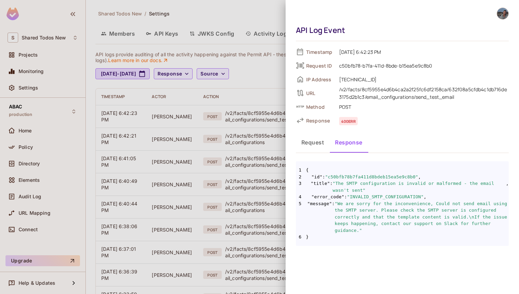
click at [260, 126] on div at bounding box center [259, 147] width 519 height 294
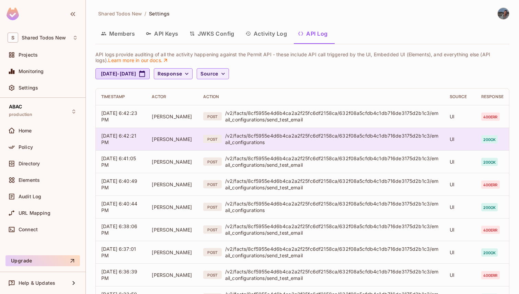
click at [317, 139] on div "/v2/facts/8cf5955e4d6b4ca2a2f25fc6df2158ca/632f08a5cfdb4c1db716de3175d2b1c3/ema…" at bounding box center [332, 139] width 214 height 13
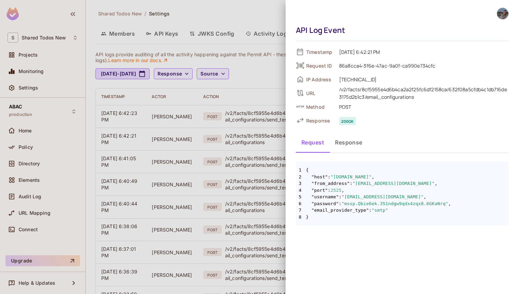
click at [349, 146] on button "Response" at bounding box center [349, 142] width 38 height 17
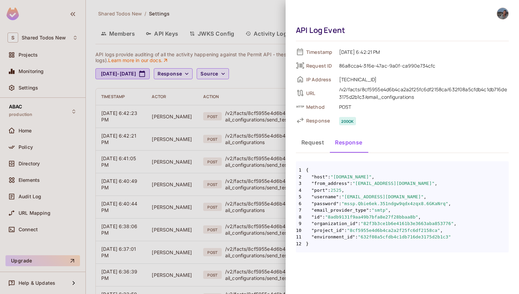
click at [266, 148] on div at bounding box center [259, 147] width 519 height 294
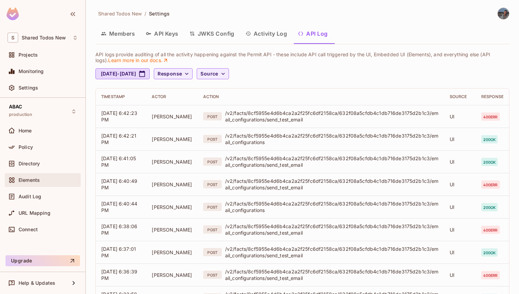
click at [32, 184] on div "Elements" at bounding box center [43, 180] width 76 height 14
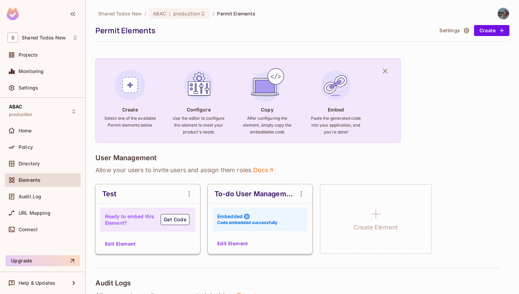
click at [242, 244] on button "Edit Element" at bounding box center [233, 243] width 36 height 11
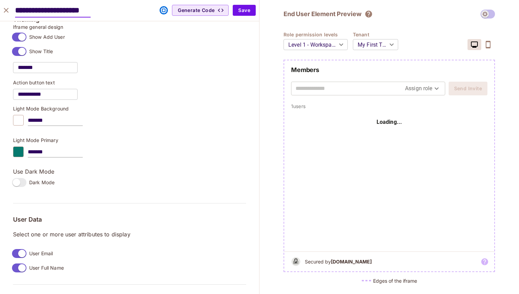
scroll to position [452, 0]
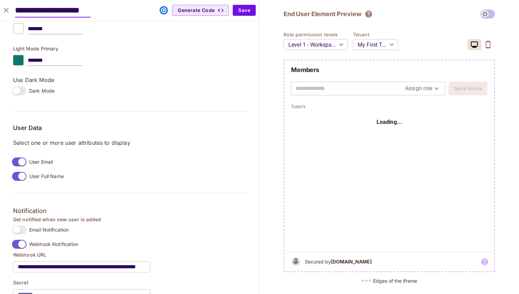
click at [39, 229] on span "Email Notification" at bounding box center [48, 230] width 39 height 7
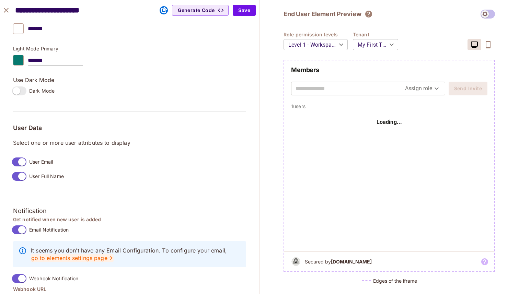
click at [88, 255] on link "go to elements settings page" at bounding box center [72, 258] width 83 height 8
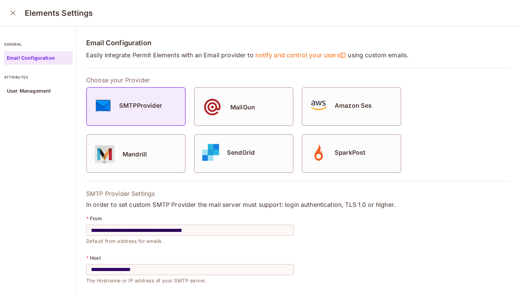
click at [15, 13] on icon "close" at bounding box center [13, 13] width 8 height 8
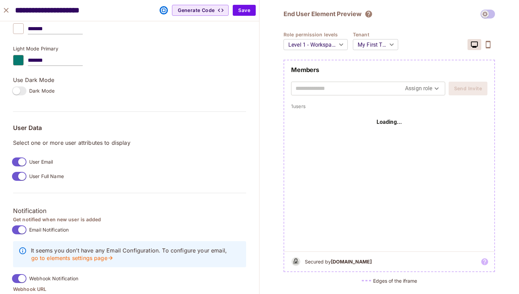
click at [7, 10] on icon "close" at bounding box center [6, 10] width 8 height 8
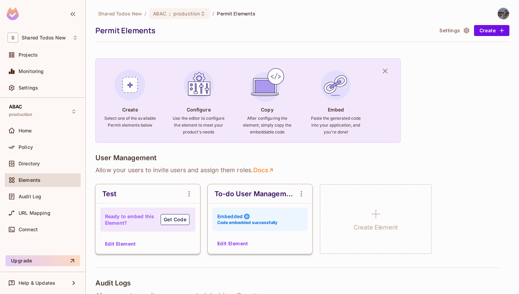
scroll to position [463, 0]
click at [453, 37] on div "Shared Todos New / ABAC : production / Permit Elements Permit Elements Settings…" at bounding box center [302, 25] width 414 height 34
click at [453, 35] on button "Settings" at bounding box center [454, 30] width 34 height 11
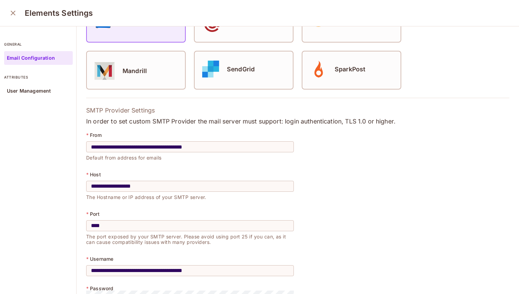
scroll to position [123, 0]
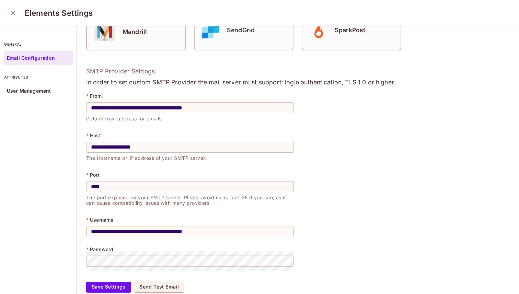
click at [123, 142] on input "**********" at bounding box center [190, 147] width 208 height 19
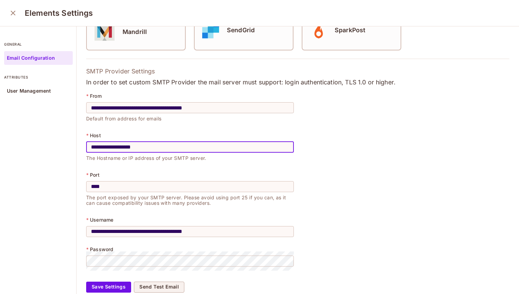
click at [123, 144] on input "**********" at bounding box center [190, 147] width 208 height 19
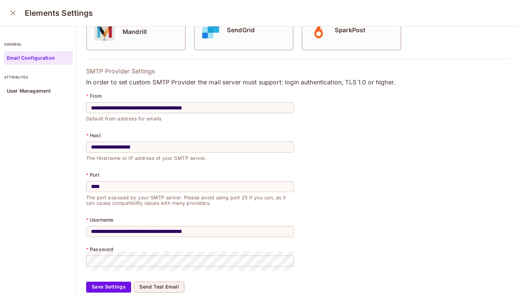
click at [211, 107] on input "**********" at bounding box center [190, 107] width 208 height 19
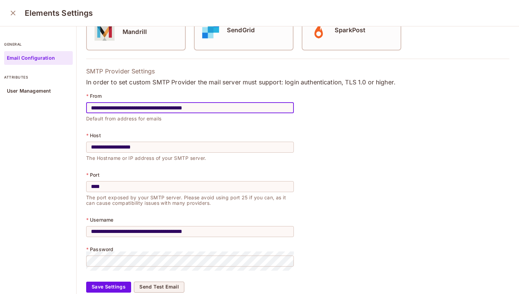
click at [211, 107] on input "**********" at bounding box center [190, 107] width 208 height 19
paste input "text"
type input "**********"
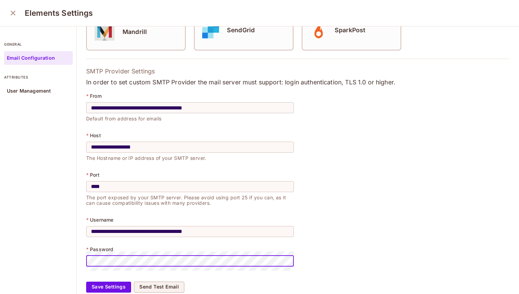
click at [141, 111] on input "**********" at bounding box center [190, 107] width 208 height 19
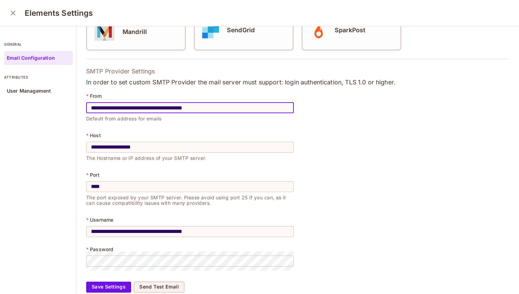
click at [141, 111] on input "**********" at bounding box center [190, 107] width 208 height 19
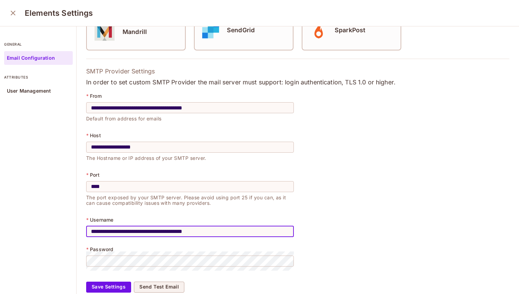
click at [129, 230] on input "**********" at bounding box center [190, 231] width 208 height 19
paste input "text"
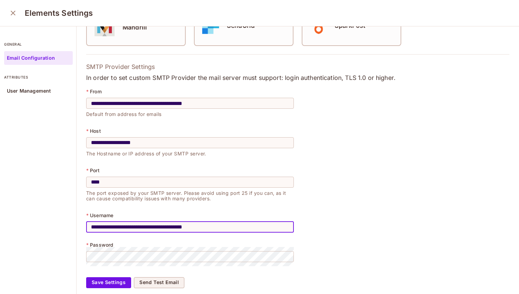
type input "**********"
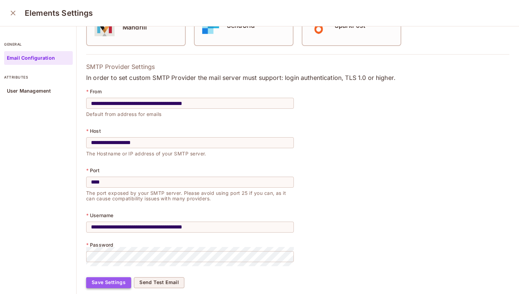
click at [117, 281] on button "Save Settings" at bounding box center [108, 282] width 45 height 11
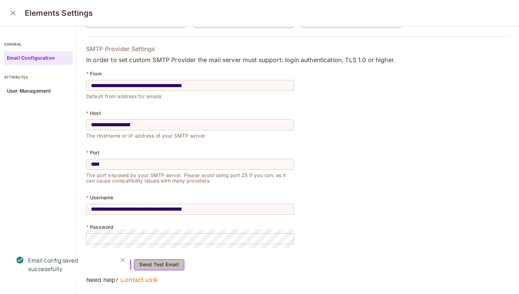
click at [162, 269] on button "Send Test Email" at bounding box center [159, 265] width 50 height 11
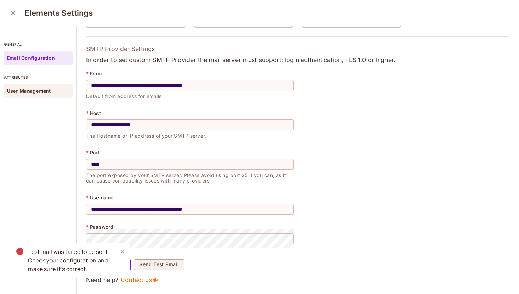
click at [19, 91] on p "User Management" at bounding box center [29, 90] width 44 height 5
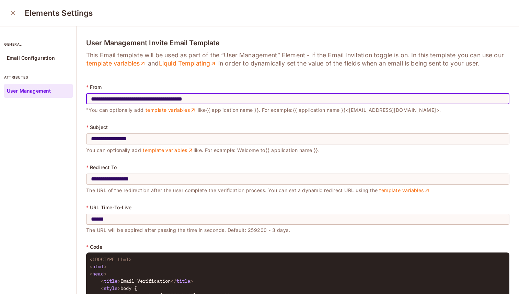
click at [115, 97] on input "**********" at bounding box center [297, 98] width 423 height 19
paste input "text"
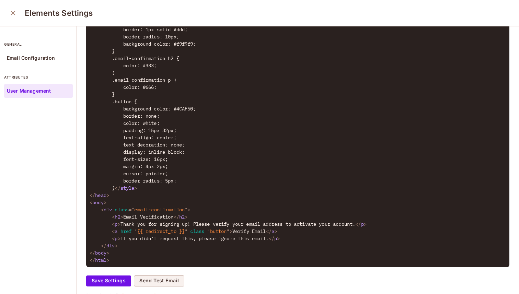
scroll to position [347, 0]
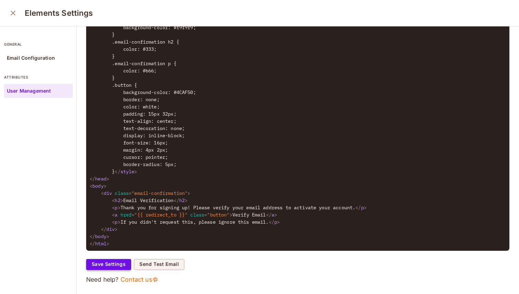
type input "**********"
click at [122, 261] on button "Save Settings" at bounding box center [108, 264] width 45 height 11
click at [160, 268] on button "Send Test Email" at bounding box center [159, 264] width 50 height 11
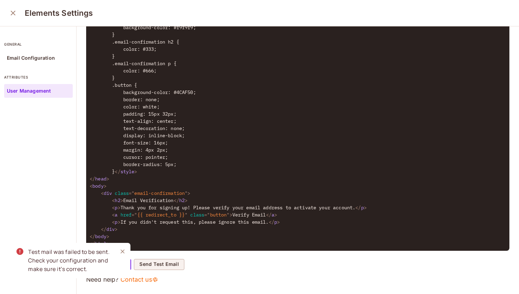
click at [120, 253] on icon "Close" at bounding box center [122, 251] width 7 height 7
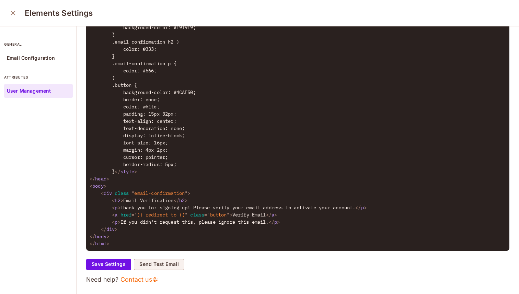
click at [48, 49] on div "general Email Configuration" at bounding box center [38, 50] width 69 height 30
click at [49, 54] on div "Email Configuration" at bounding box center [38, 58] width 69 height 14
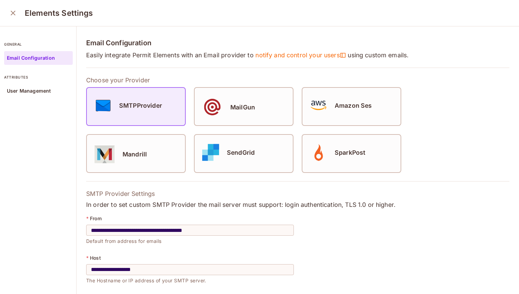
click at [14, 21] on div "Elements Settings" at bounding box center [259, 13] width 519 height 26
click at [14, 18] on button "close" at bounding box center [13, 13] width 14 height 14
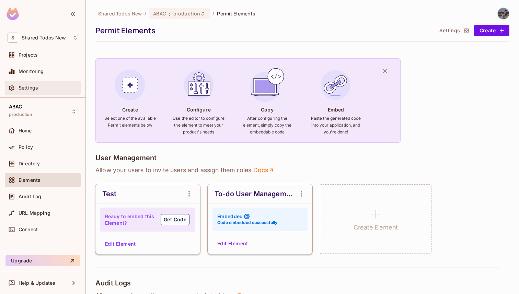
click at [47, 90] on div "Settings" at bounding box center [48, 87] width 59 height 5
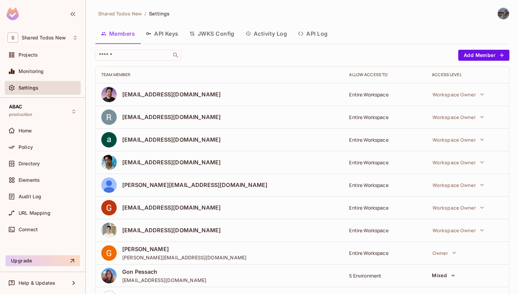
click at [309, 26] on button "API Log" at bounding box center [313, 33] width 41 height 17
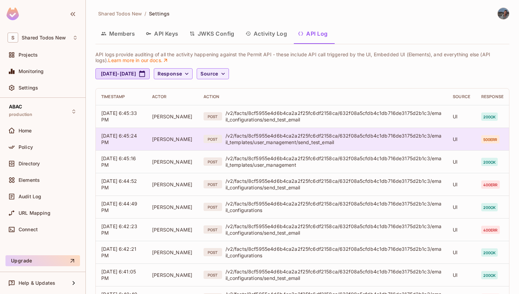
click at [470, 134] on td "UI" at bounding box center [461, 139] width 29 height 23
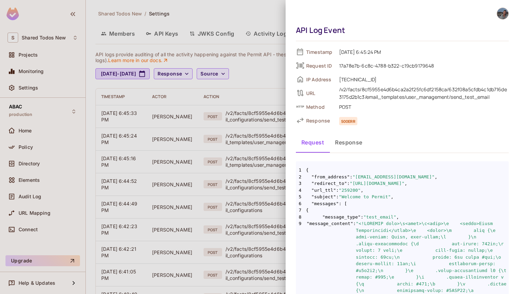
click at [351, 143] on button "Response" at bounding box center [349, 142] width 38 height 17
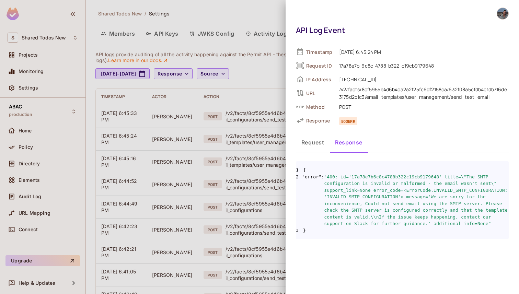
click at [321, 142] on button "Request" at bounding box center [313, 142] width 34 height 17
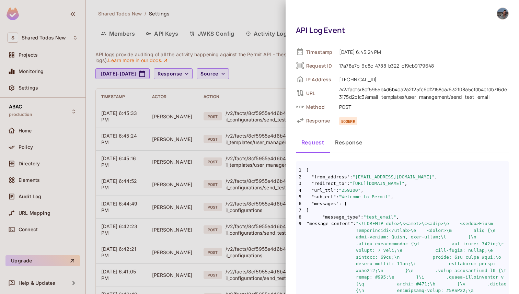
click at [350, 141] on button "Response" at bounding box center [349, 142] width 38 height 17
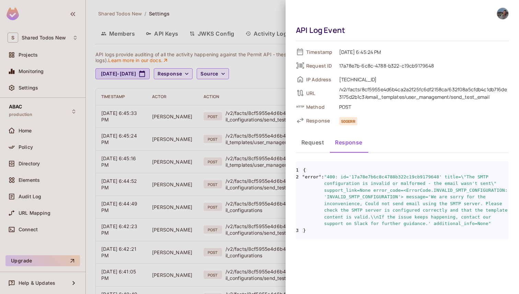
click at [271, 102] on div at bounding box center [259, 147] width 519 height 294
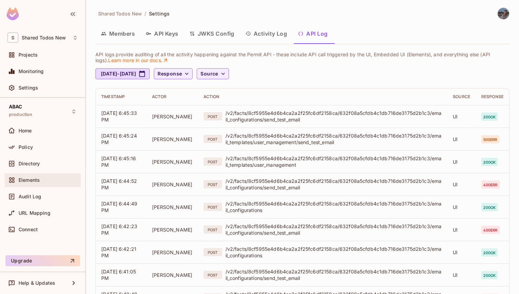
click at [43, 185] on div "Elements" at bounding box center [43, 180] width 76 height 14
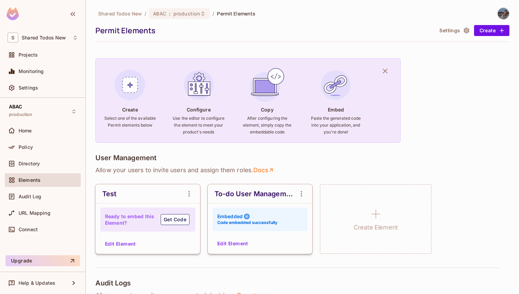
click at [447, 30] on button "Settings" at bounding box center [454, 30] width 34 height 11
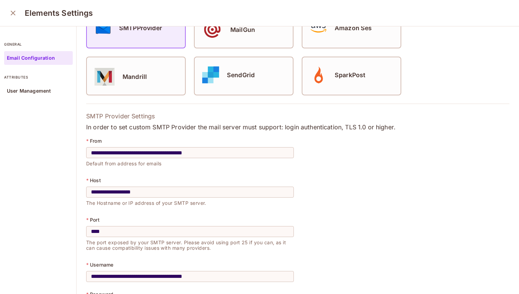
scroll to position [145, 0]
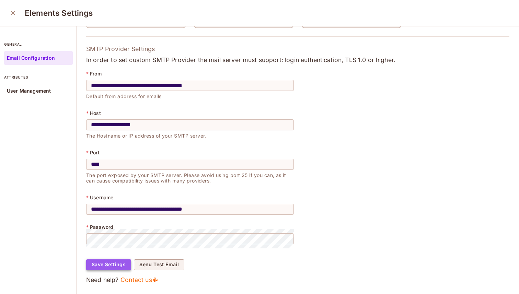
click at [128, 262] on button "Save Settings" at bounding box center [108, 265] width 45 height 11
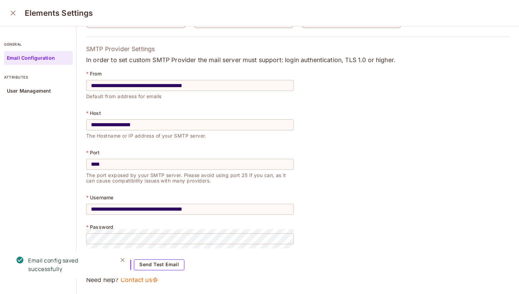
click at [147, 268] on button "Send Test Email" at bounding box center [159, 265] width 50 height 11
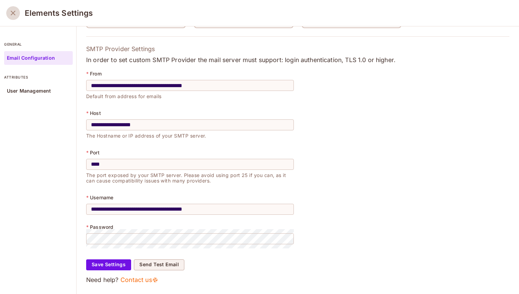
click at [13, 18] on button "close" at bounding box center [13, 13] width 14 height 14
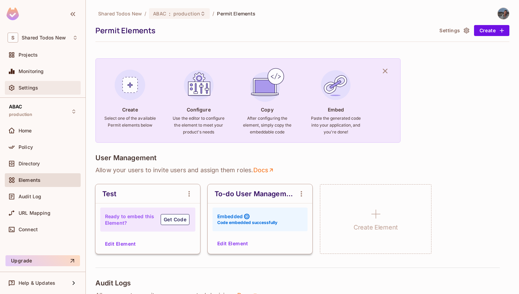
click at [31, 87] on span "Settings" at bounding box center [29, 87] width 20 height 5
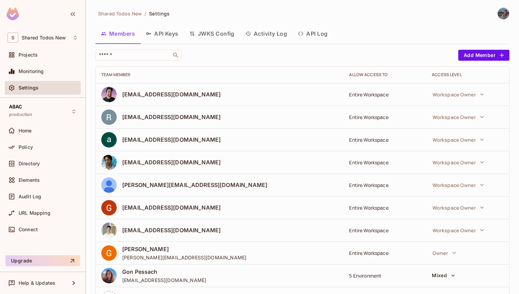
click at [323, 42] on div "Members API Keys JWKS Config Activity Log API Log" at bounding box center [302, 34] width 414 height 19
click at [319, 30] on button "API Log" at bounding box center [313, 33] width 41 height 17
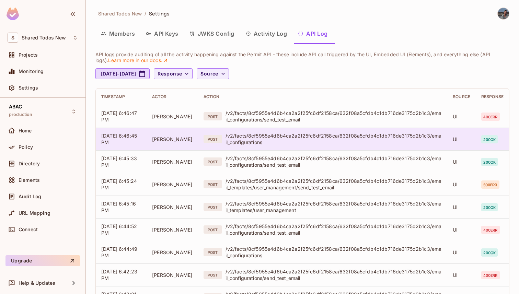
click at [487, 140] on span "200 ok" at bounding box center [489, 139] width 17 height 8
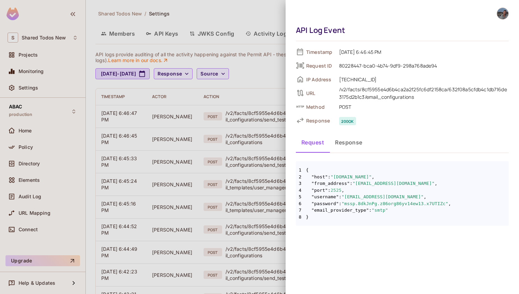
click at [345, 139] on button "Response" at bounding box center [349, 142] width 38 height 17
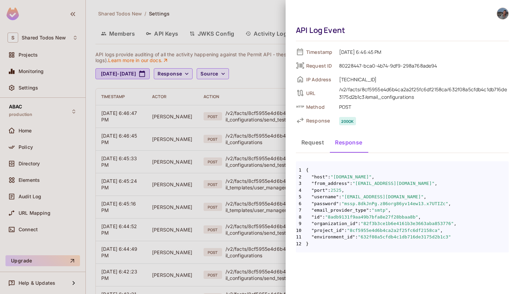
click at [280, 49] on div at bounding box center [259, 147] width 519 height 294
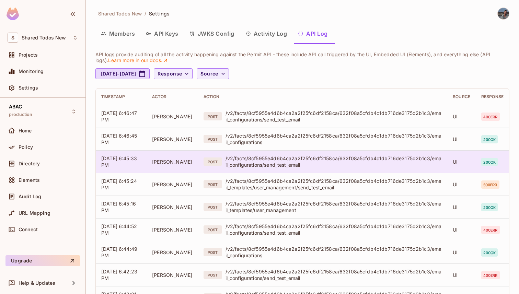
click at [317, 167] on div "/v2/facts/8cf5955e4d6b4ca2a2f25fc6df2158ca/632f08a5cfdb4c1db716de3175d2b1c3/ema…" at bounding box center [334, 161] width 217 height 13
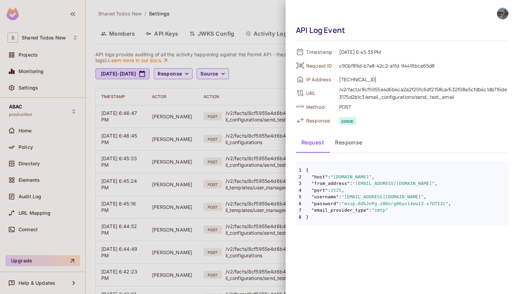
click at [344, 144] on button "Response" at bounding box center [349, 142] width 38 height 17
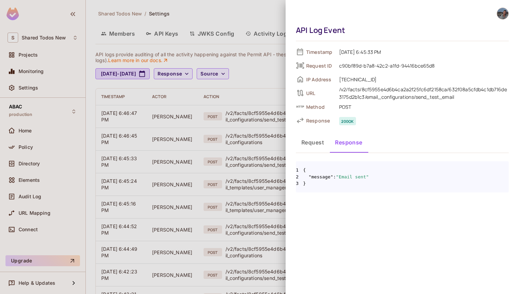
click at [322, 139] on button "Request" at bounding box center [313, 142] width 34 height 17
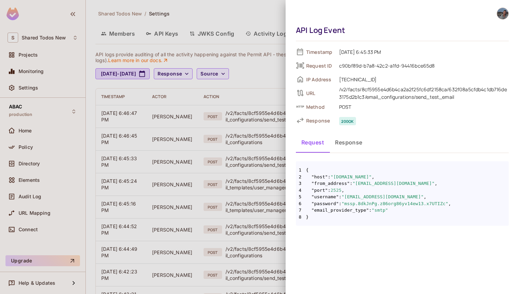
click at [278, 29] on div at bounding box center [259, 147] width 519 height 294
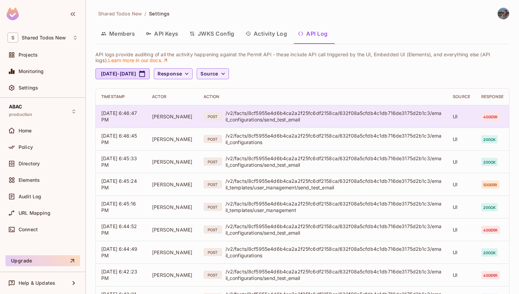
click at [452, 123] on td "UI" at bounding box center [461, 116] width 29 height 23
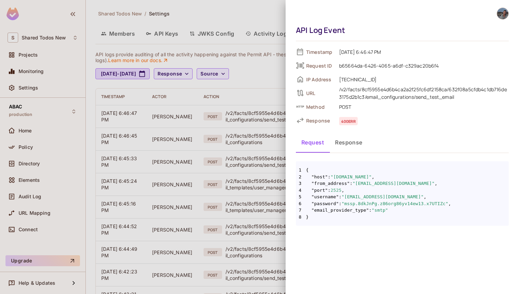
click at [242, 39] on div at bounding box center [259, 147] width 519 height 294
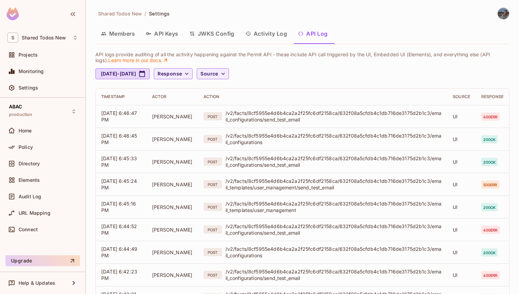
click at [501, 20] on div "Shared Todos New / Settings Members API Keys JWKS Config Activity Log API Log A…" at bounding box center [302, 241] width 414 height 466
click at [501, 18] on img at bounding box center [503, 13] width 11 height 11
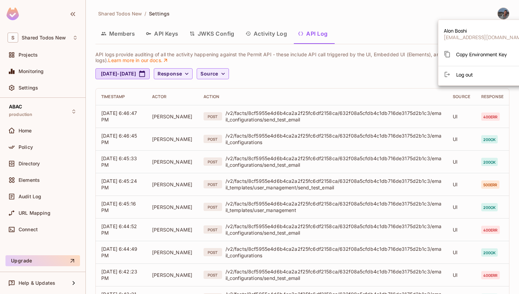
click at [459, 88] on div at bounding box center [259, 147] width 519 height 294
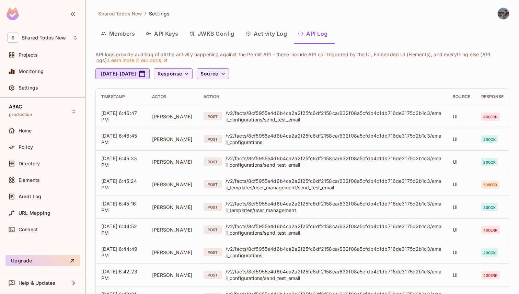
click at [506, 12] on img at bounding box center [503, 13] width 11 height 11
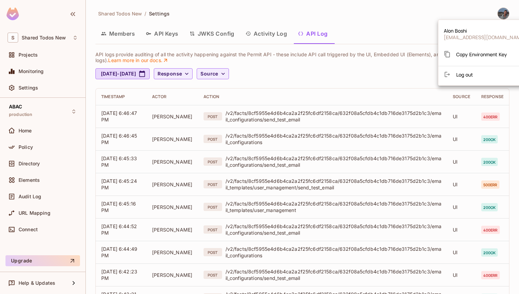
click at [476, 69] on li "Log out" at bounding box center [485, 74] width 93 height 11
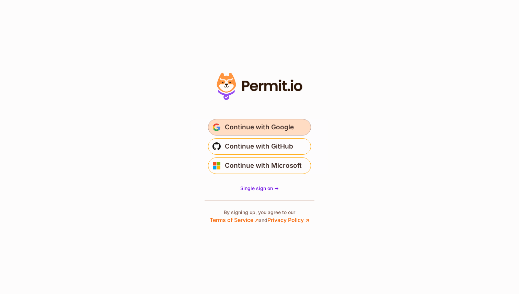
click at [265, 122] on button "Continue with Google" at bounding box center [259, 127] width 103 height 16
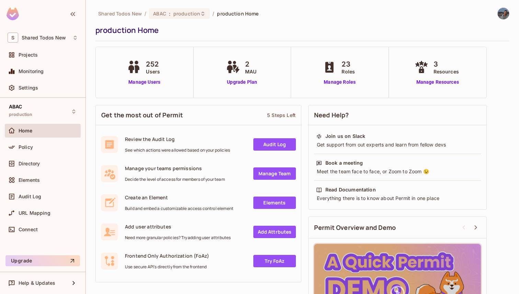
click at [43, 189] on div "Elements" at bounding box center [43, 181] width 76 height 16
click at [43, 186] on div "Elements" at bounding box center [43, 180] width 76 height 14
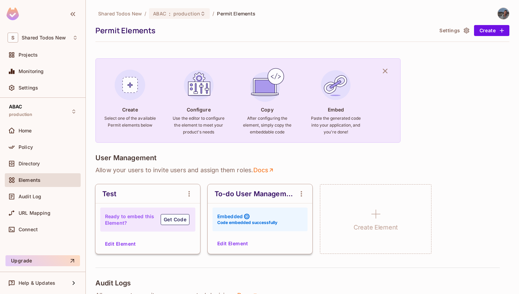
click at [462, 31] on button "Settings" at bounding box center [454, 30] width 34 height 11
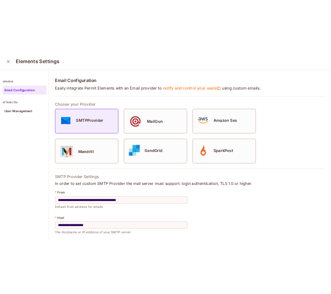
scroll to position [145, 0]
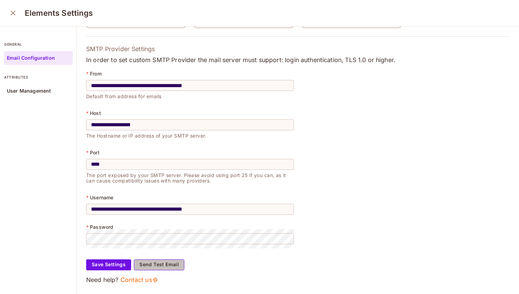
click at [146, 260] on button "Send Test Email" at bounding box center [159, 265] width 50 height 11
click at [13, 8] on button "close" at bounding box center [13, 13] width 14 height 14
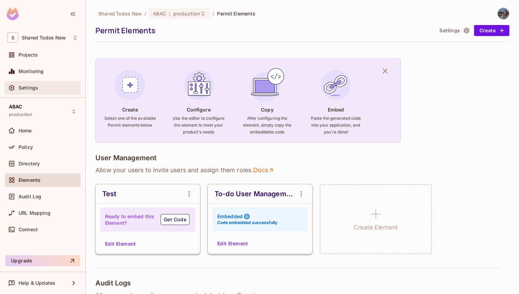
click at [44, 94] on div "Settings" at bounding box center [43, 88] width 76 height 14
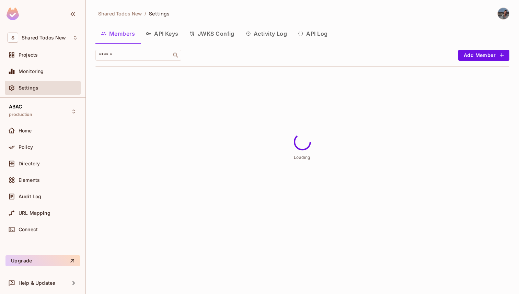
click at [321, 37] on button "API Log" at bounding box center [313, 33] width 41 height 17
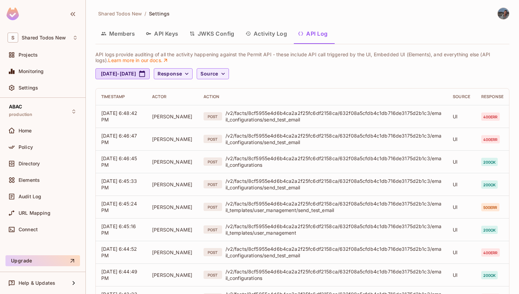
click at [359, 90] on th "Action" at bounding box center [322, 97] width 249 height 16
click at [361, 26] on div "Members API Keys JWKS Config Activity Log API Log" at bounding box center [302, 33] width 414 height 17
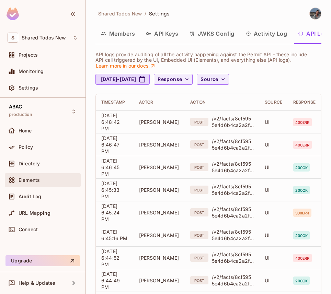
click at [46, 181] on div "Elements" at bounding box center [48, 180] width 59 height 5
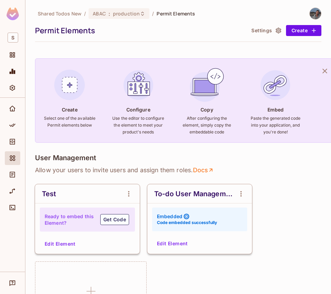
click at [265, 30] on button "Settings" at bounding box center [266, 30] width 34 height 11
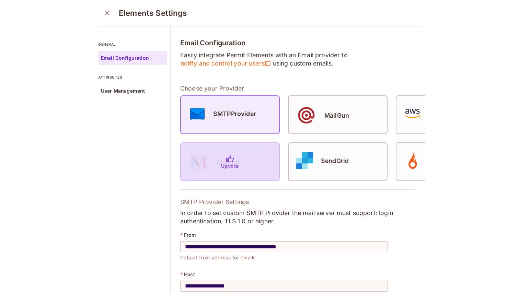
scroll to position [161, 0]
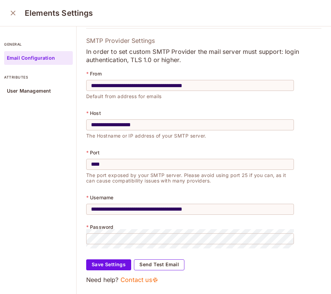
click at [170, 267] on button "Send Test Email" at bounding box center [159, 265] width 50 height 11
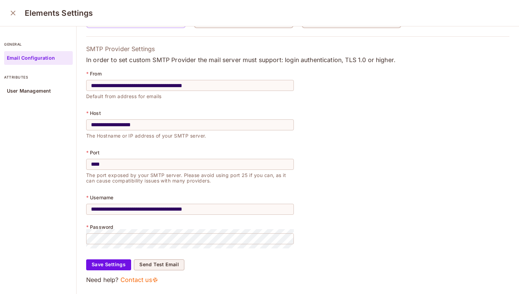
scroll to position [0, 0]
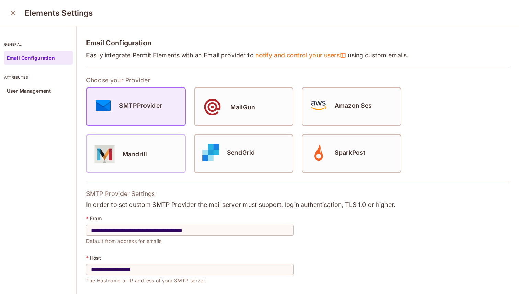
click at [14, 11] on icon "close" at bounding box center [13, 13] width 5 height 5
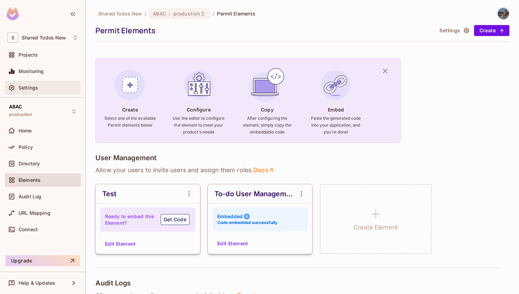
click at [33, 93] on div "Settings" at bounding box center [43, 88] width 76 height 14
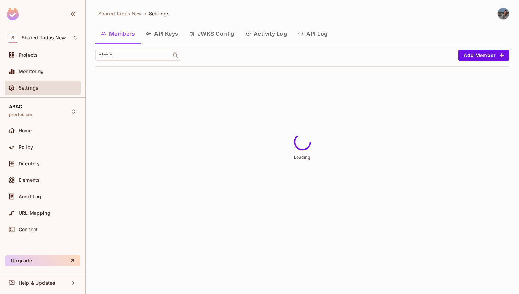
click at [325, 37] on button "API Log" at bounding box center [313, 33] width 41 height 17
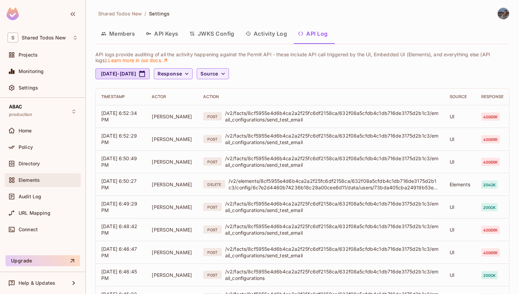
click at [36, 178] on span "Elements" at bounding box center [29, 180] width 21 height 5
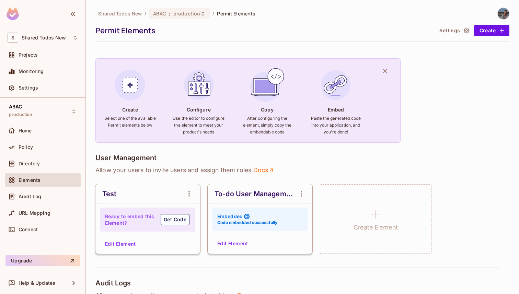
click at [229, 238] on div "To-do User Management Embedded Code embedded successfully Edit Element" at bounding box center [260, 219] width 105 height 70
click at [229, 245] on button "Edit Element" at bounding box center [233, 243] width 36 height 11
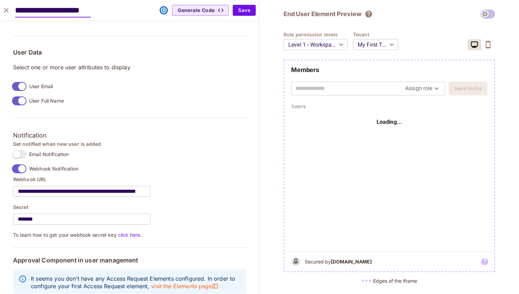
scroll to position [522, 0]
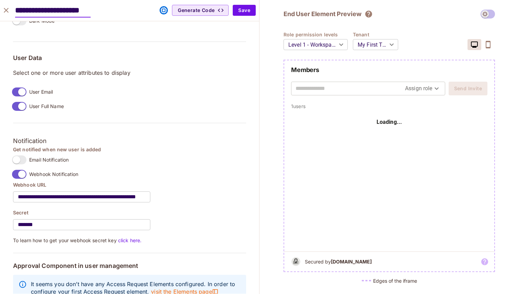
click at [9, 11] on icon "close" at bounding box center [6, 10] width 8 height 8
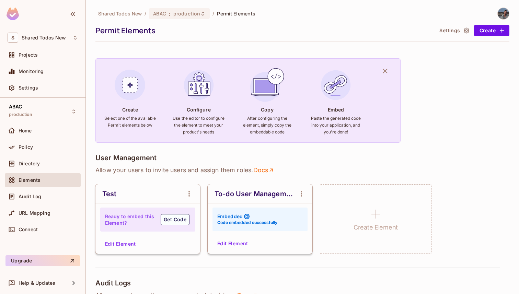
scroll to position [488, 0]
click at [35, 82] on div "Settings" at bounding box center [43, 88] width 76 height 14
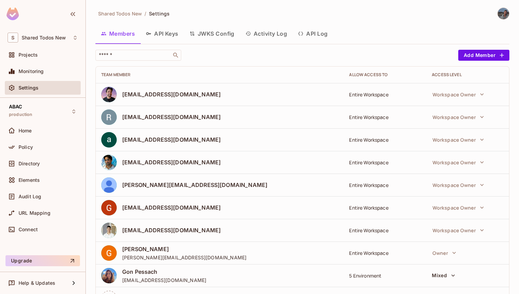
click at [304, 31] on icon "button" at bounding box center [300, 33] width 5 height 5
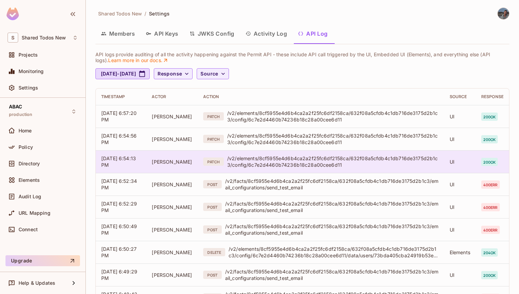
click at [338, 166] on div "/v2/elements/8cf5955e4d6b4ca2a2f25fc6df2158ca/632f08a5cfdb4c1db716de3175d2b1c3/…" at bounding box center [333, 161] width 212 height 13
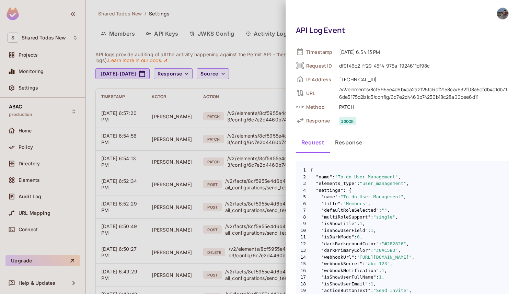
click at [286, 18] on div "API Log Event Timestamp [DATE] 6:54:13 PM Request ID df9f46c2-ff29-45f4-975a-19…" at bounding box center [403, 147] width 234 height 294
click at [233, 21] on div at bounding box center [259, 147] width 519 height 294
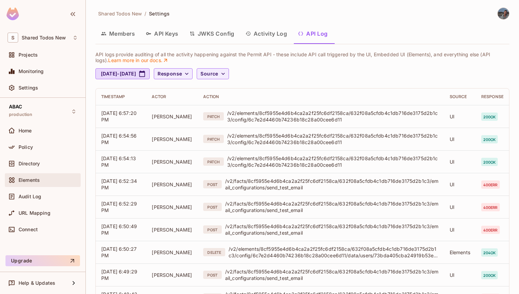
click at [38, 181] on span "Elements" at bounding box center [29, 180] width 21 height 5
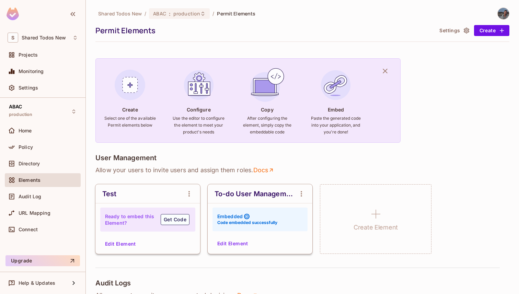
click at [454, 31] on button "Settings" at bounding box center [454, 30] width 34 height 11
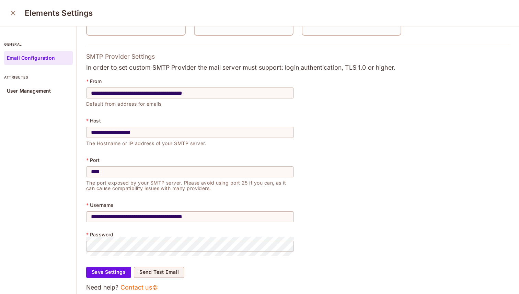
scroll to position [145, 0]
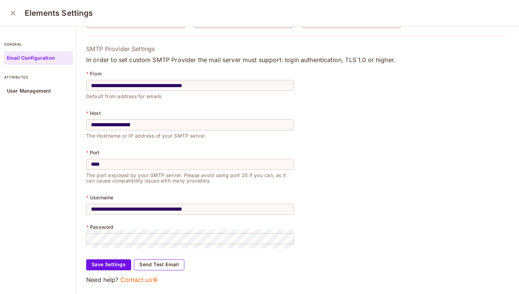
click at [169, 265] on button "Send Test Email" at bounding box center [159, 265] width 50 height 11
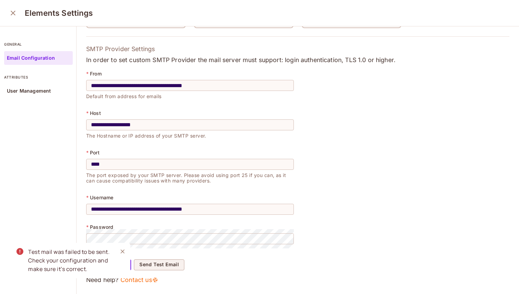
click at [17, 21] on div "Elements Settings" at bounding box center [259, 13] width 519 height 26
click at [16, 14] on icon "close" at bounding box center [13, 13] width 8 height 8
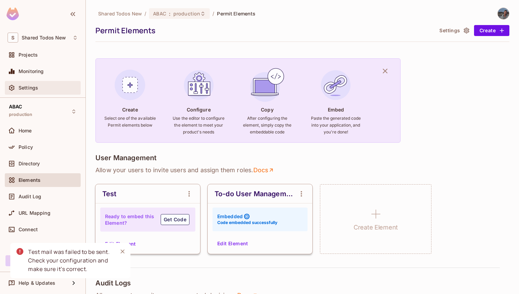
click at [43, 87] on div "Settings" at bounding box center [48, 87] width 59 height 5
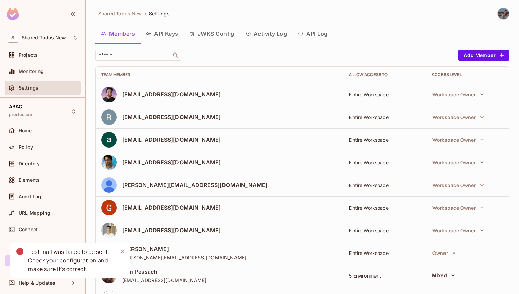
click at [325, 22] on div "Shared Todos New / Settings Members API Keys JWKS Config Activity Log API Log ​…" at bounding box center [302, 207] width 414 height 399
click at [315, 39] on button "API Log" at bounding box center [313, 33] width 41 height 17
